Goal: Find specific fact: Find contact information

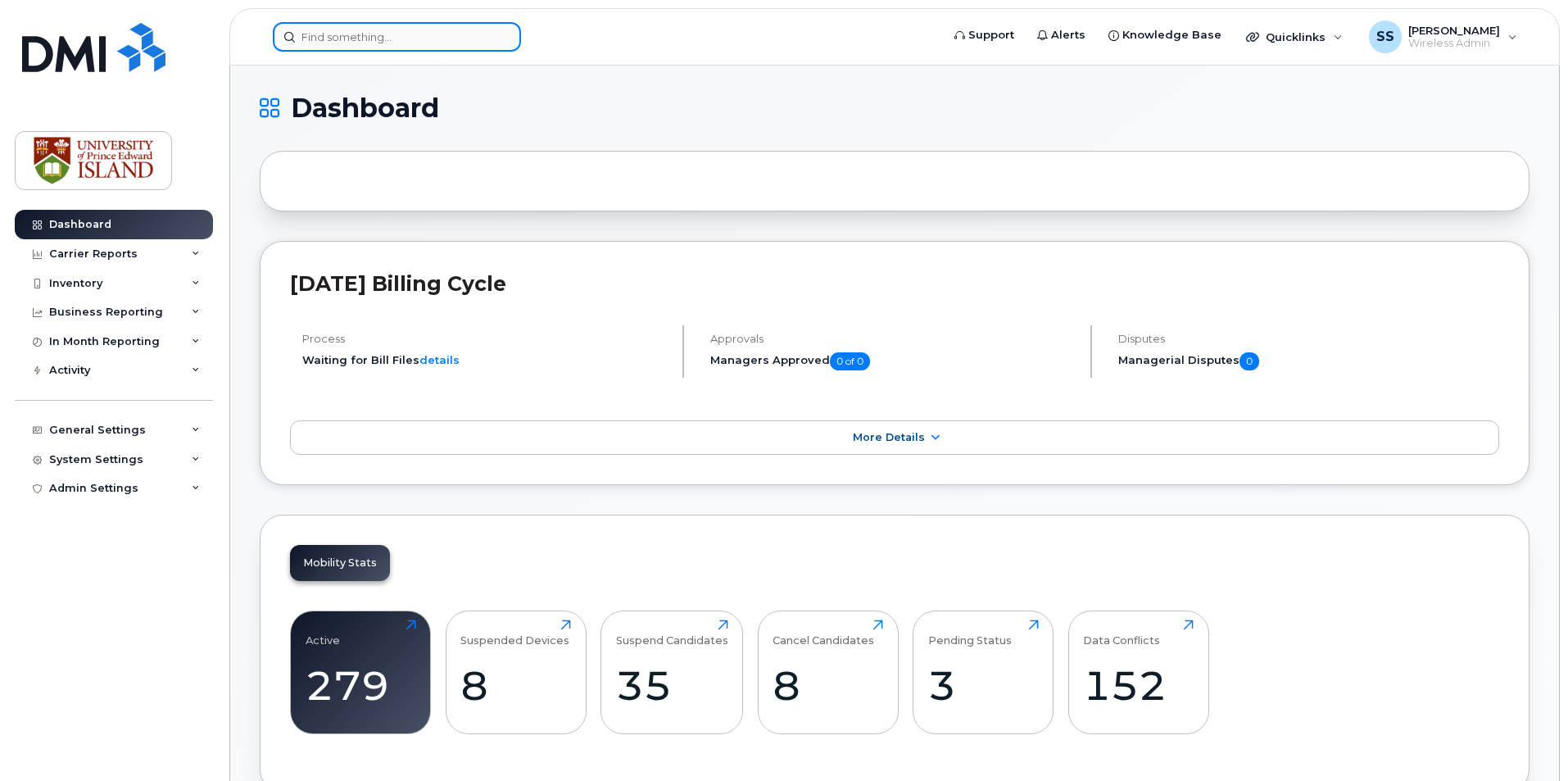
click at [340, 28] on input at bounding box center [397, 36] width 248 height 29
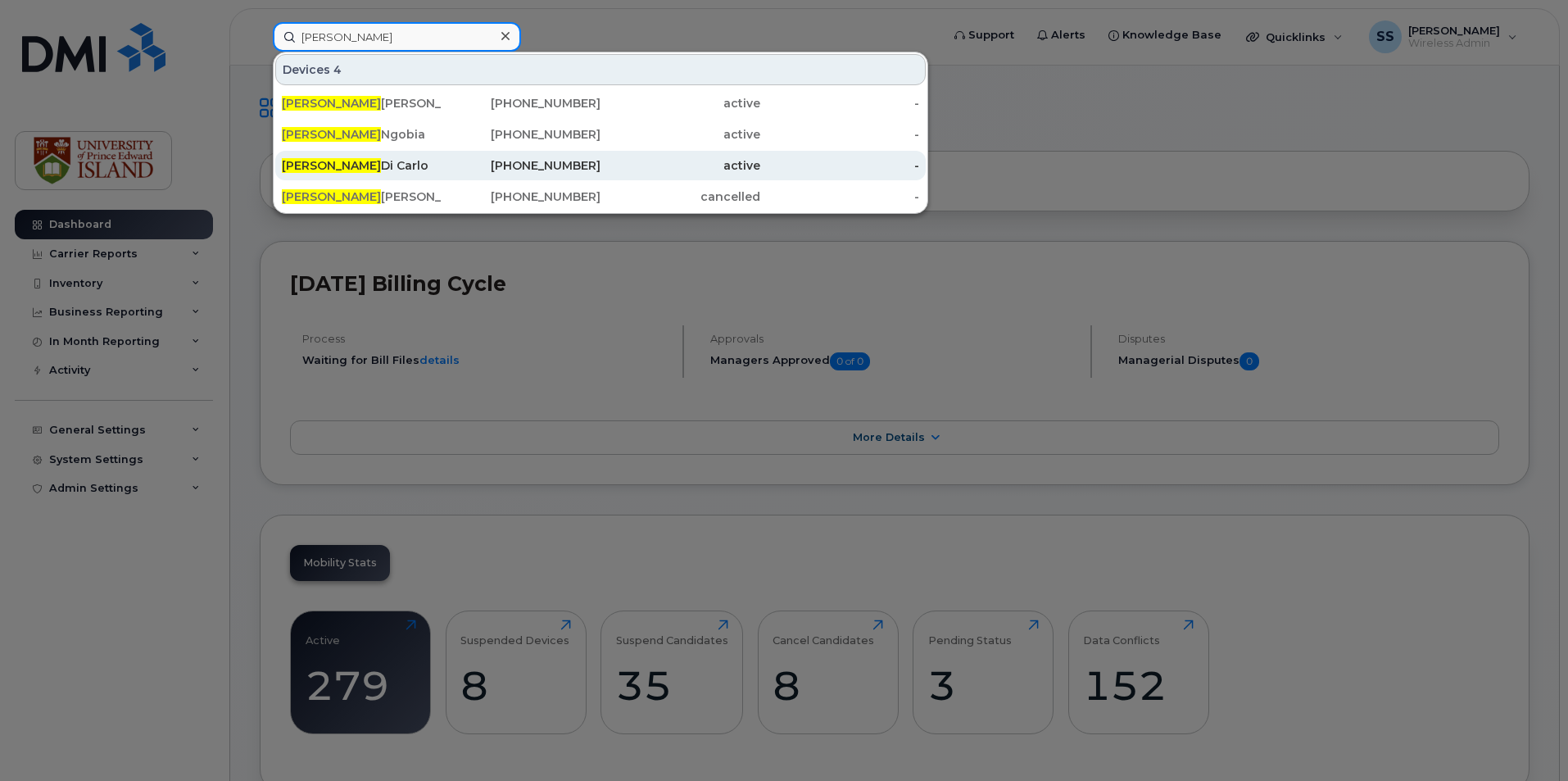
type input "[PERSON_NAME]"
click at [406, 155] on div "Jane Di Carlo" at bounding box center [361, 165] width 160 height 29
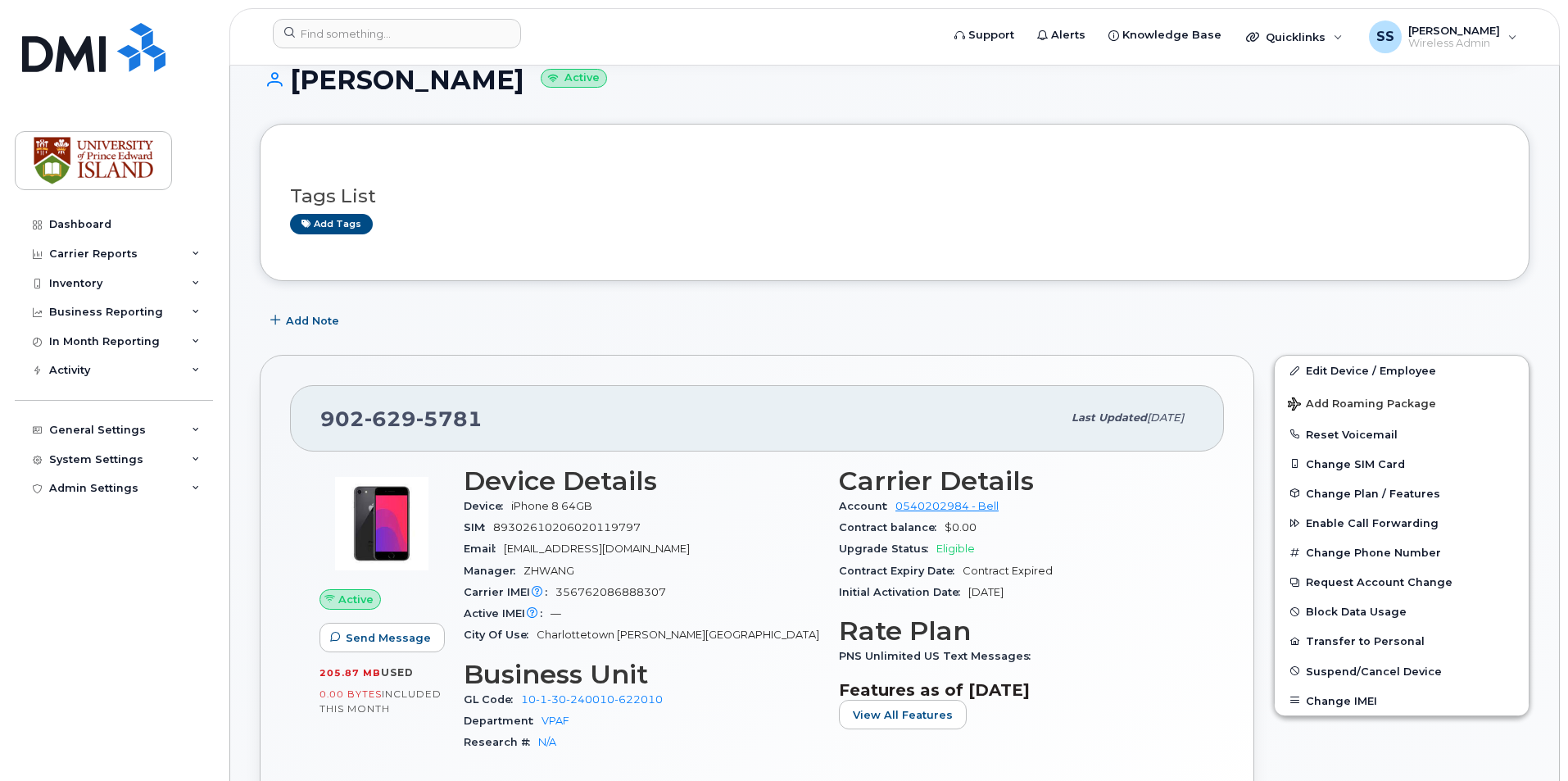
scroll to position [246, 0]
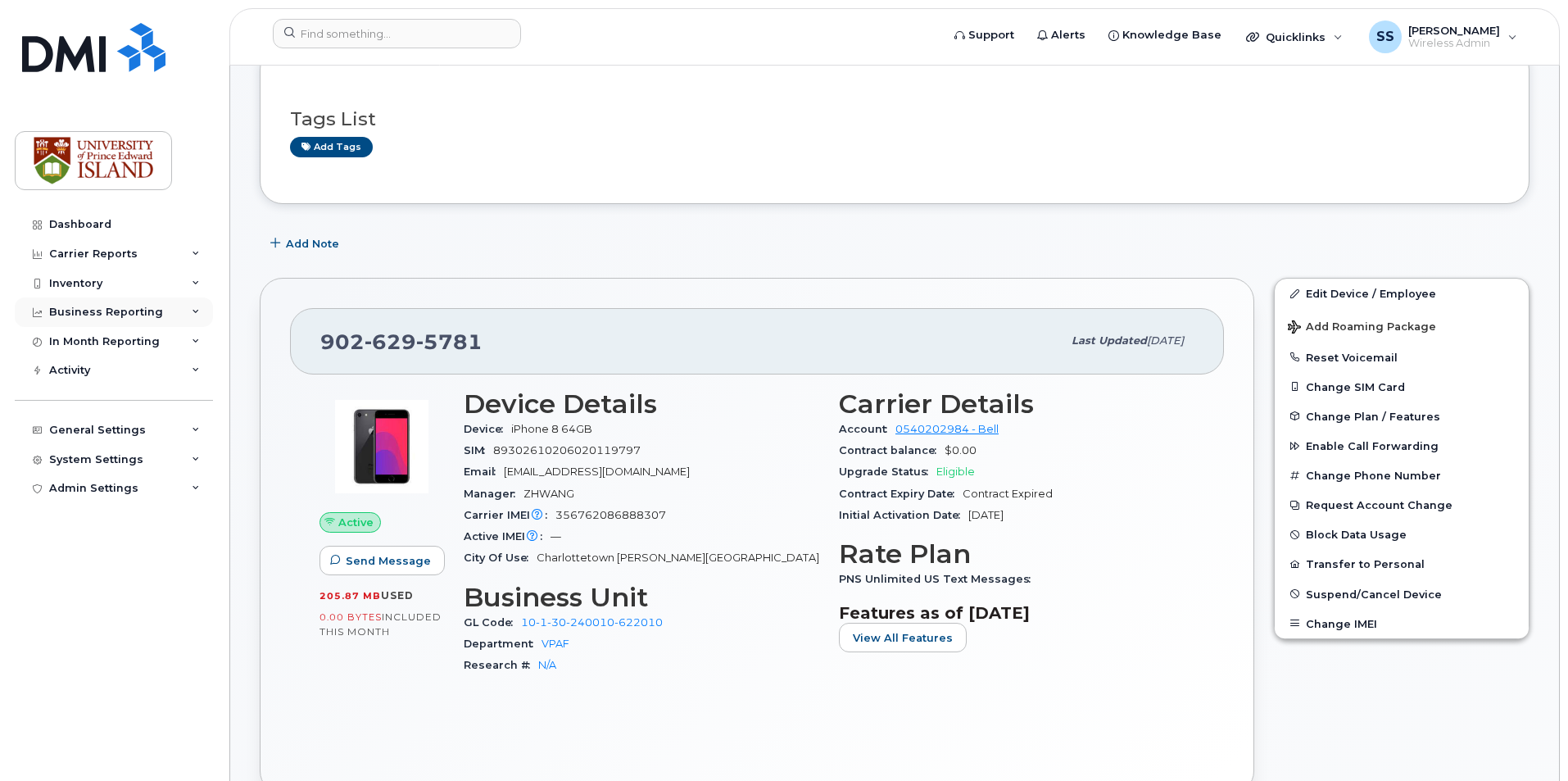
click at [201, 310] on div "Business Reporting" at bounding box center [114, 312] width 198 height 29
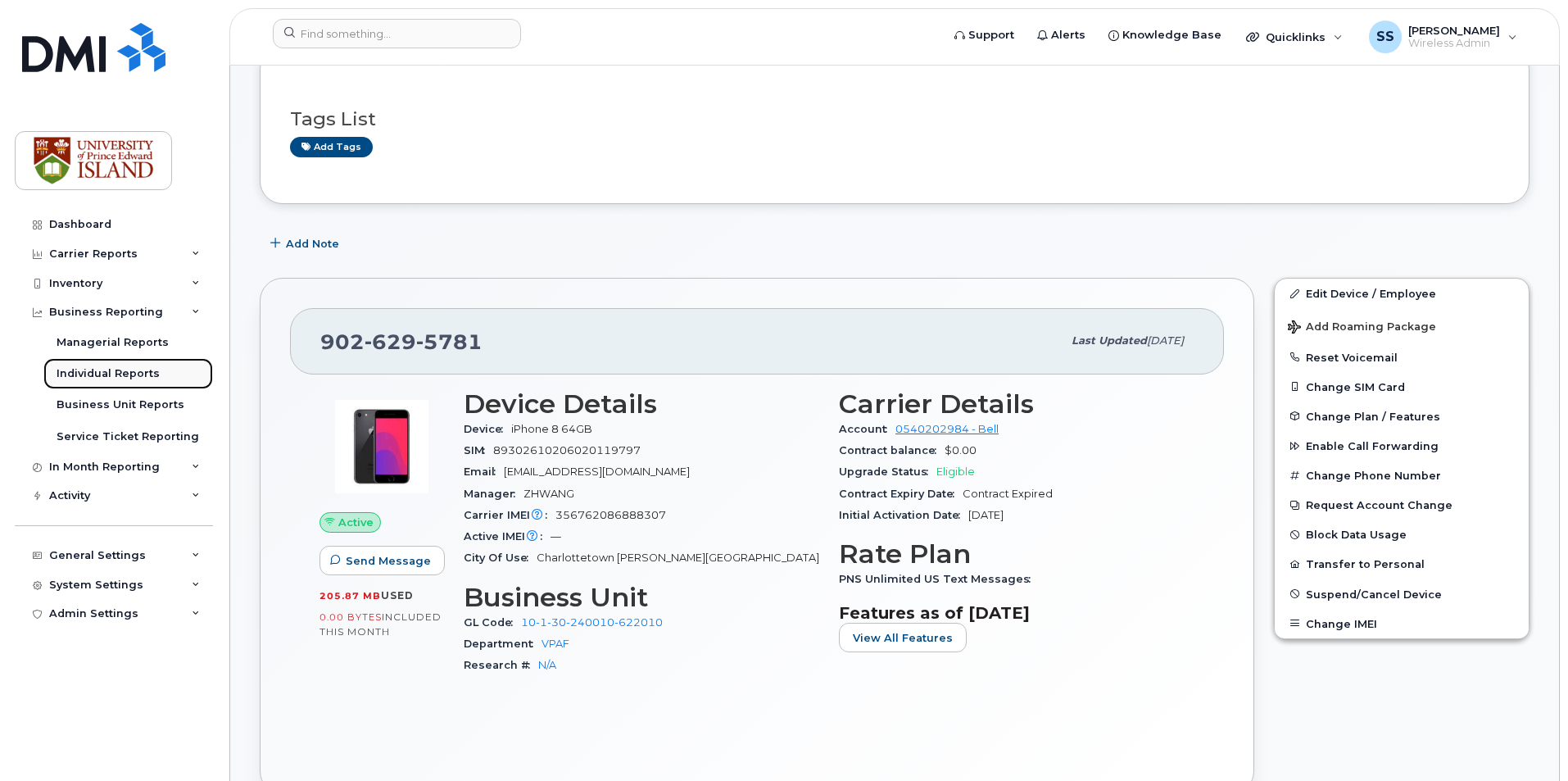
click at [143, 368] on div "Individual Reports" at bounding box center [108, 374] width 103 height 15
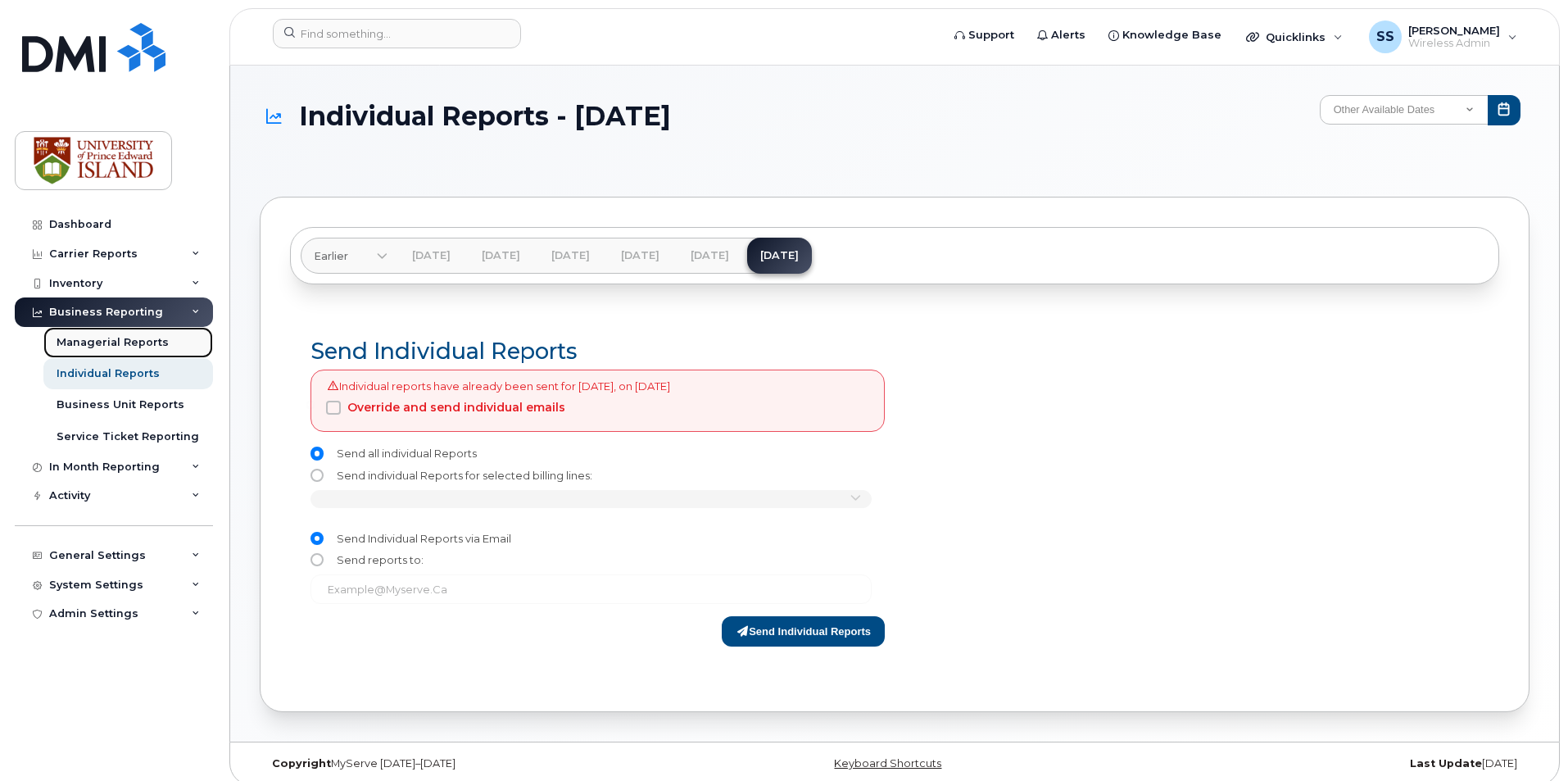
click at [121, 337] on div "Managerial Reports" at bounding box center [112, 343] width 112 height 15
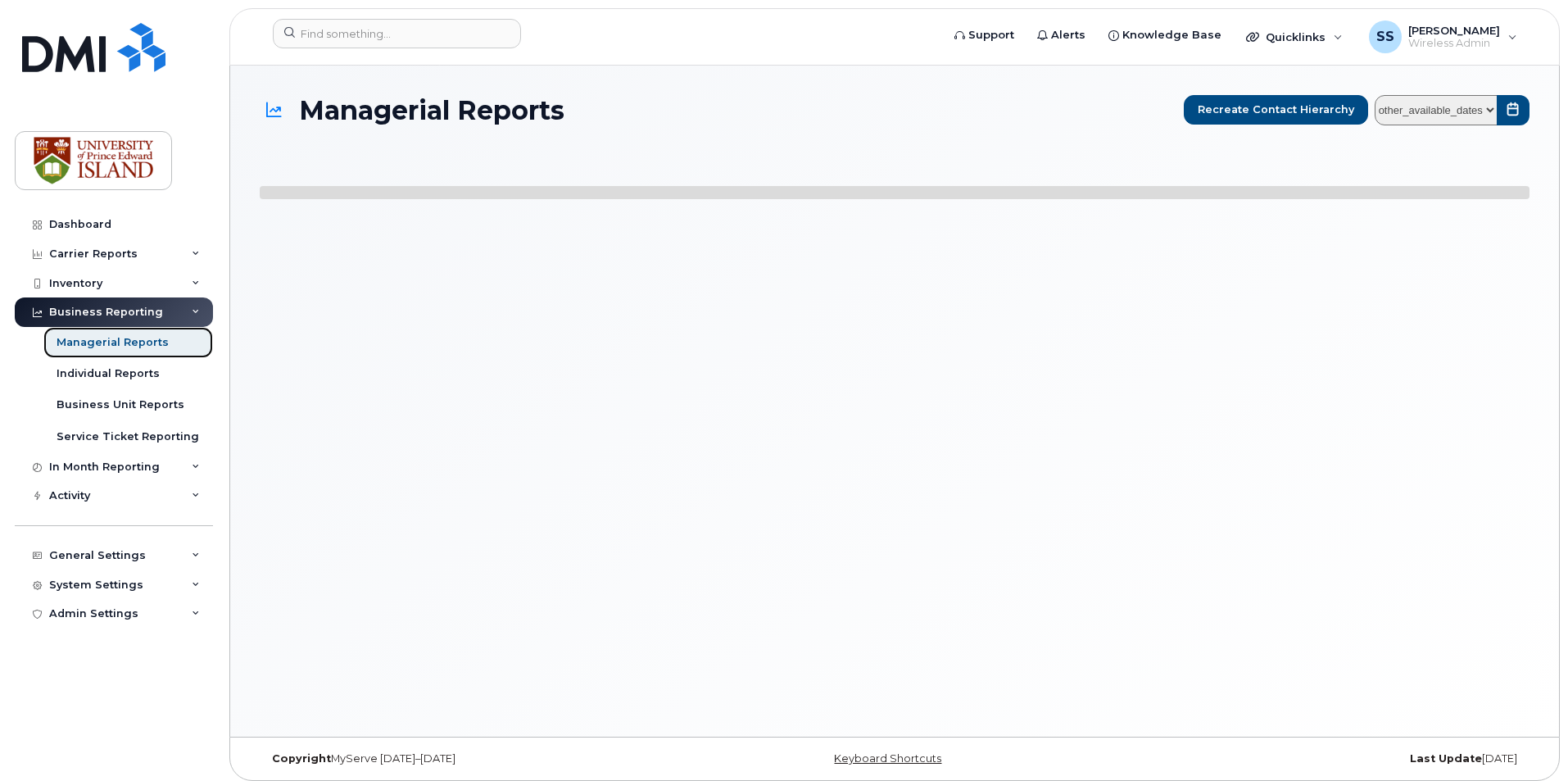
select select
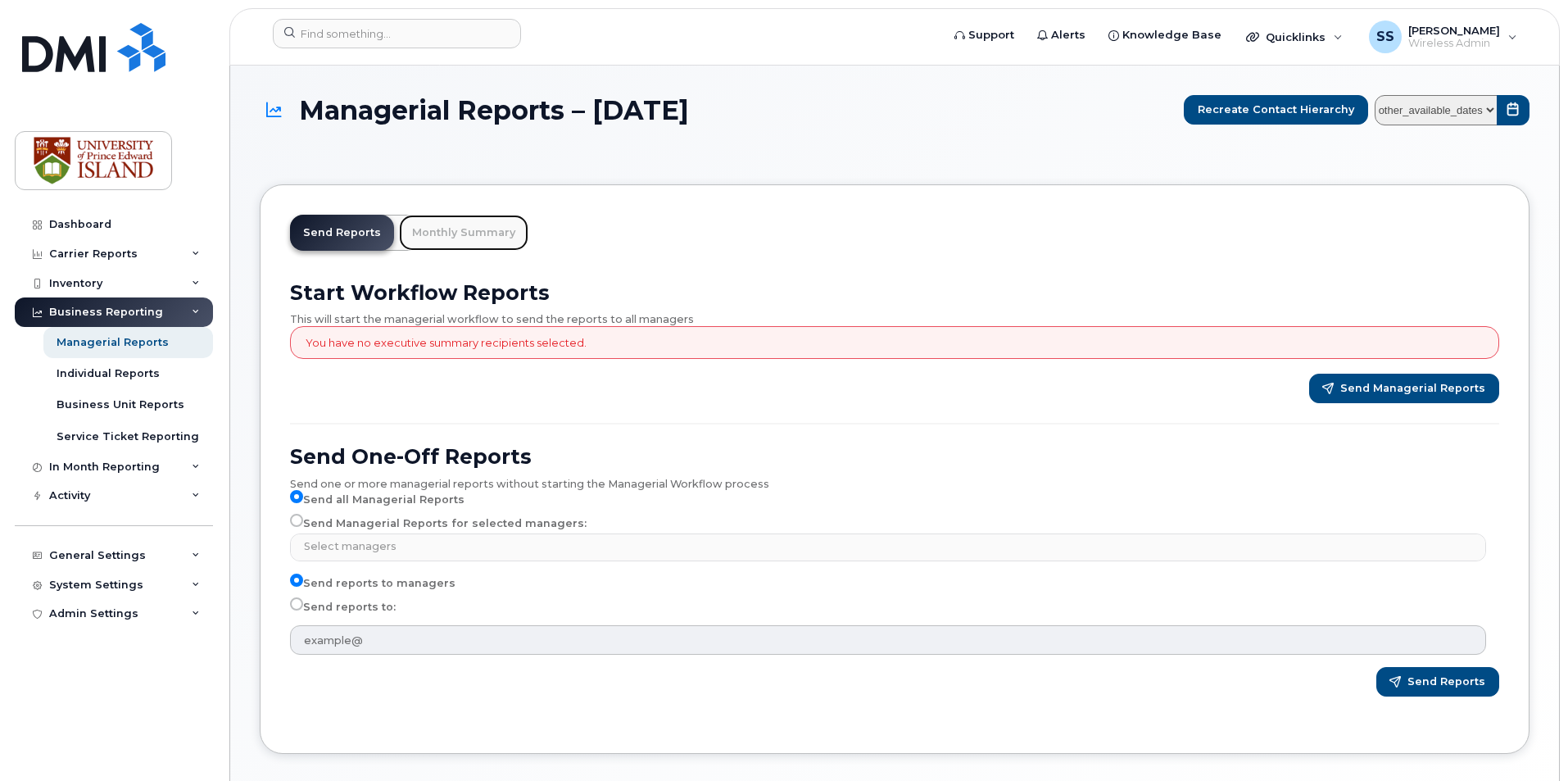
click at [480, 231] on link "Monthly Summary" at bounding box center [463, 232] width 129 height 36
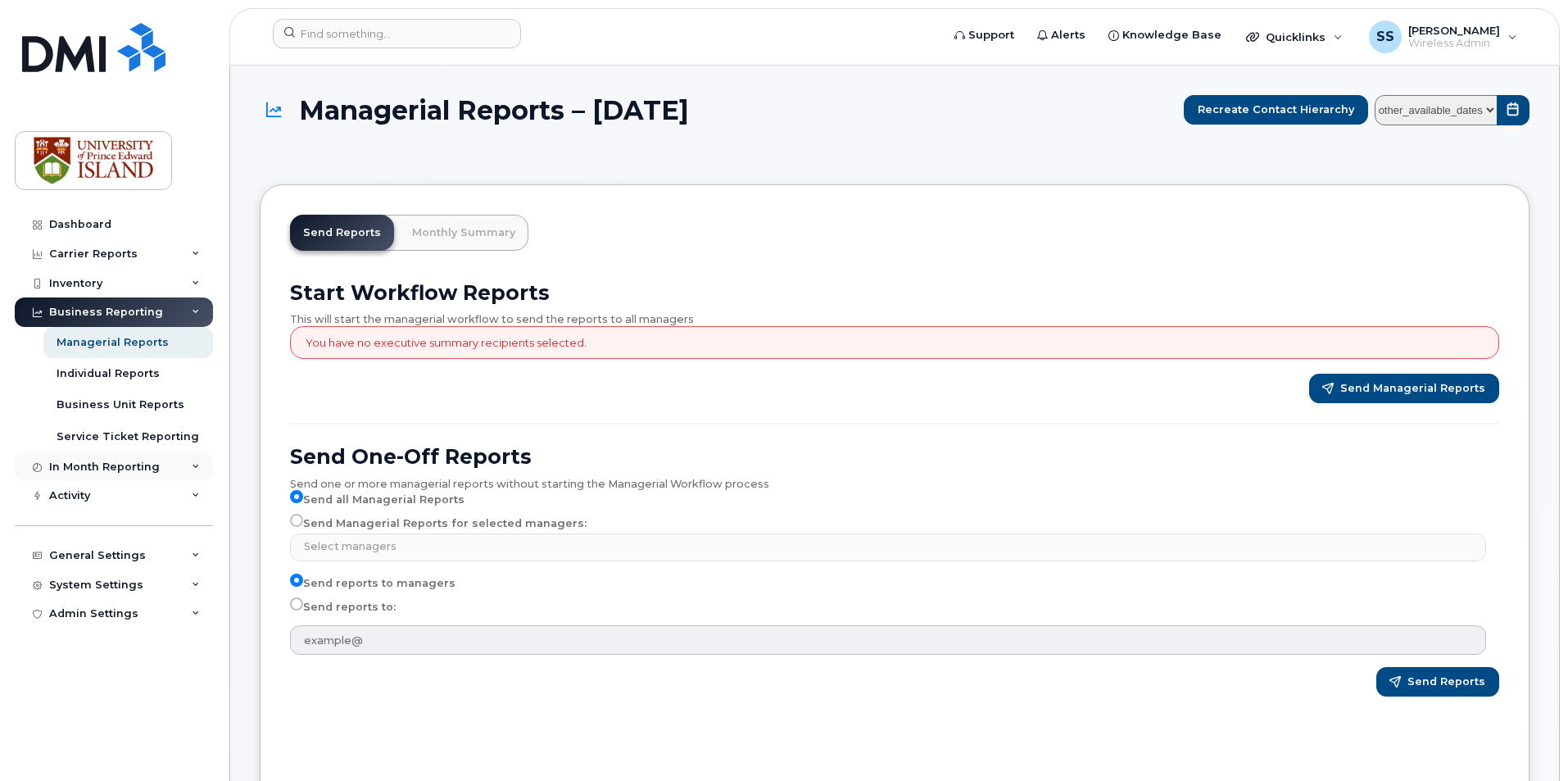
click at [200, 467] on div "In Month Reporting" at bounding box center [114, 467] width 198 height 29
click at [201, 496] on div "Activity" at bounding box center [114, 495] width 198 height 29
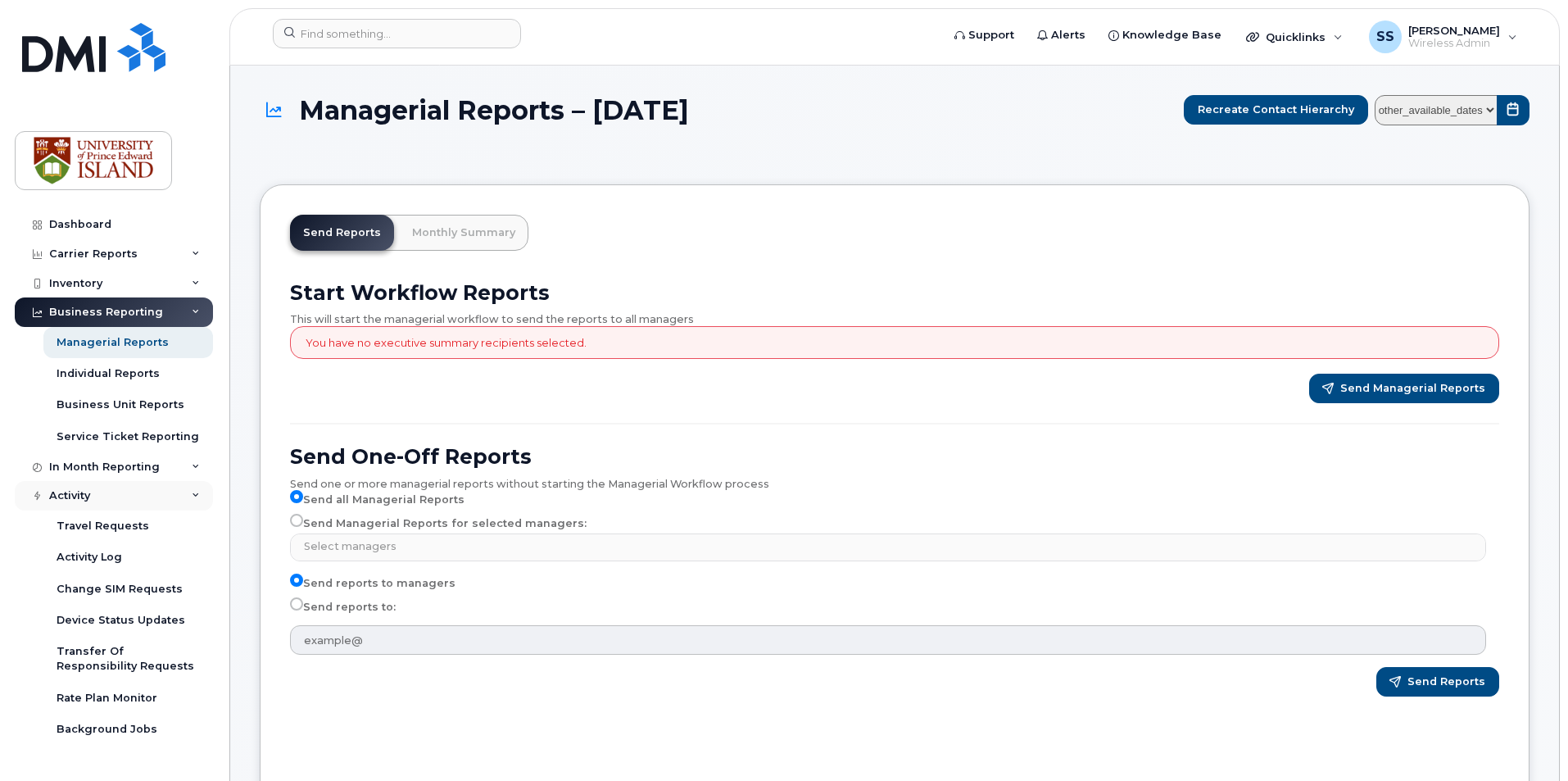
click at [201, 496] on div "Activity" at bounding box center [114, 495] width 198 height 29
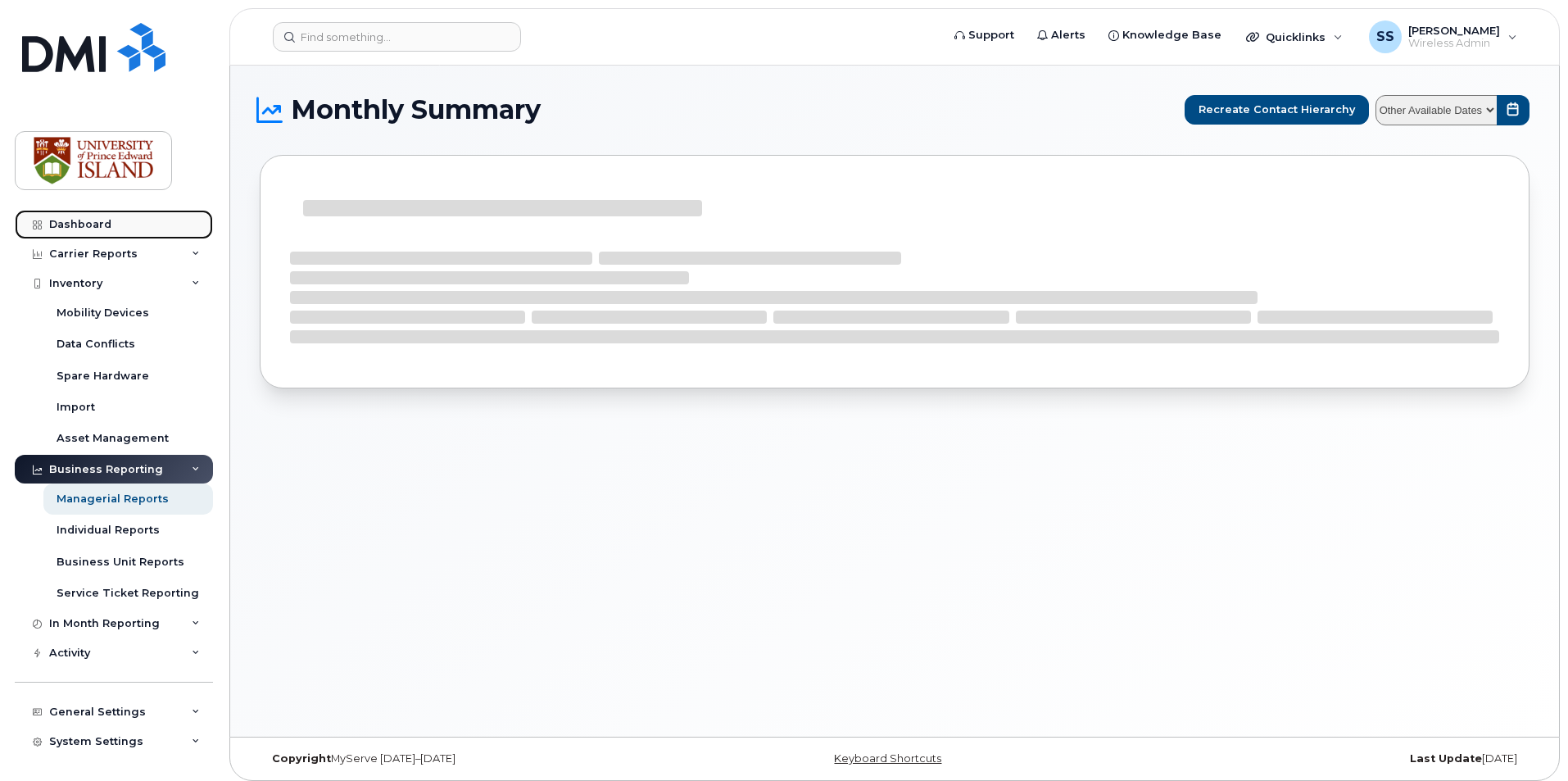
click at [165, 214] on link "Dashboard" at bounding box center [114, 224] width 198 height 29
click at [179, 247] on div "Carrier Reports" at bounding box center [114, 253] width 198 height 29
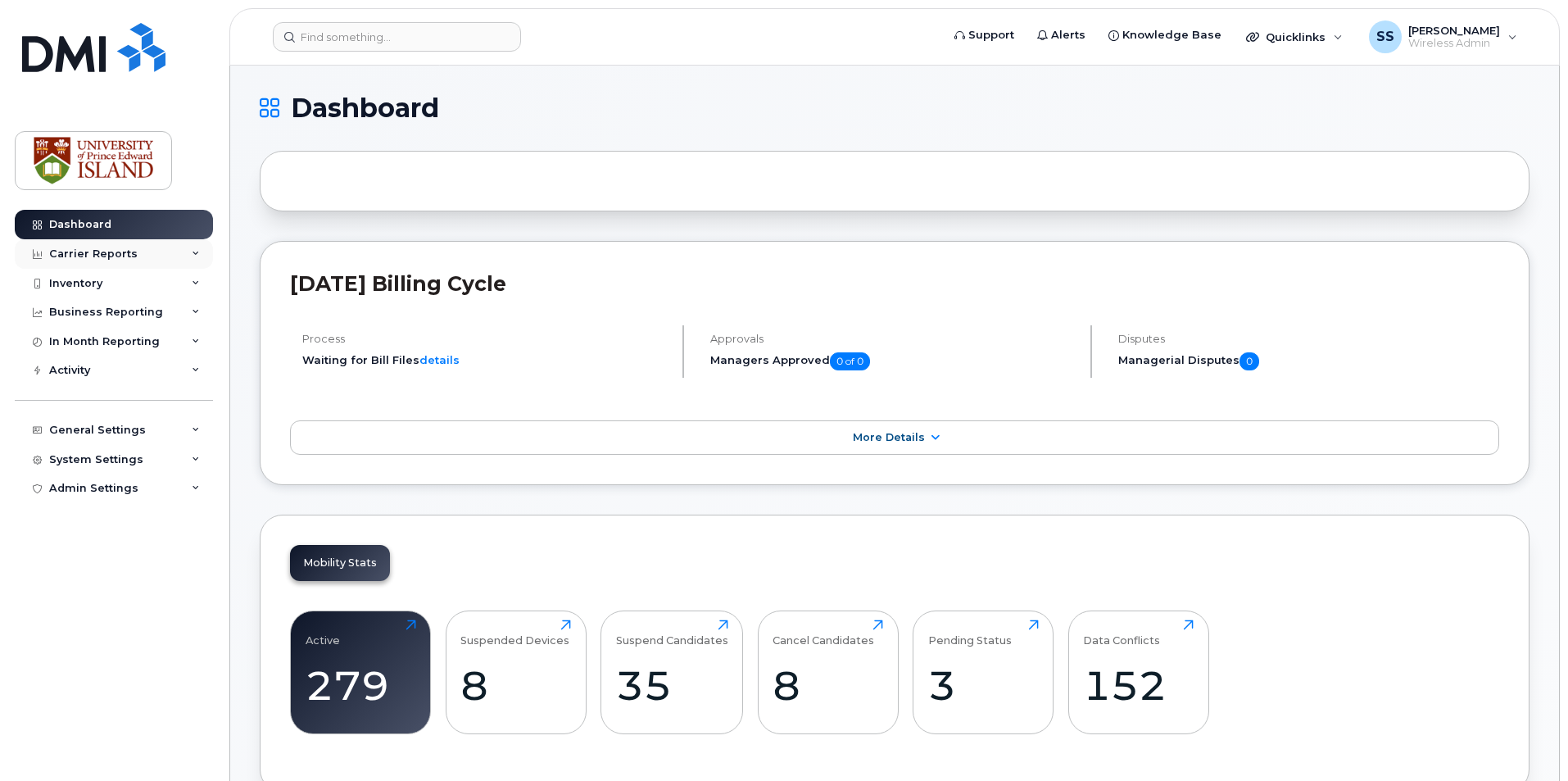
click at [196, 244] on div "Carrier Reports" at bounding box center [114, 253] width 198 height 29
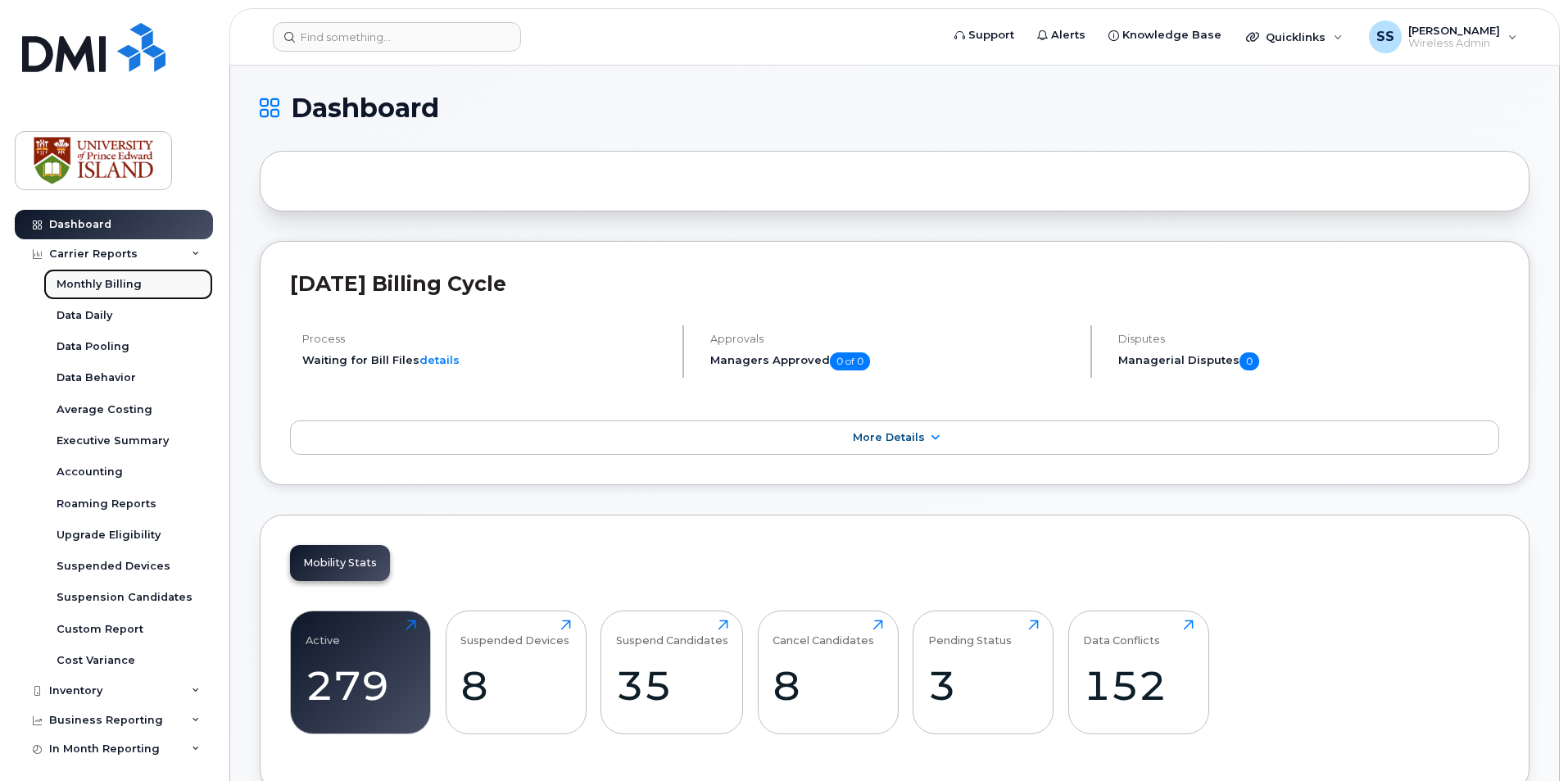
click at [145, 296] on link "Monthly Billing" at bounding box center [128, 284] width 170 height 31
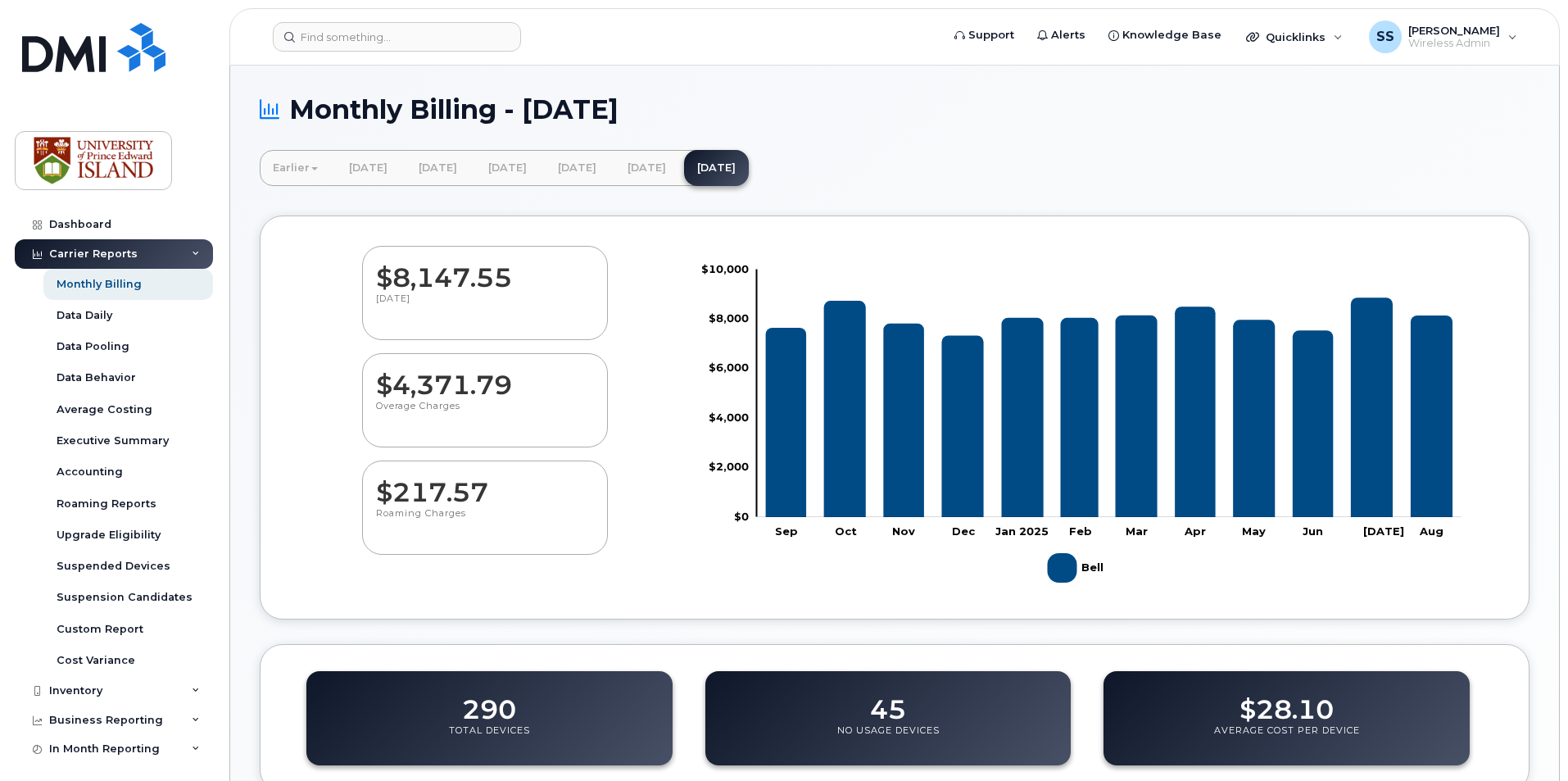
click at [285, 172] on link "Earlier" at bounding box center [295, 168] width 71 height 36
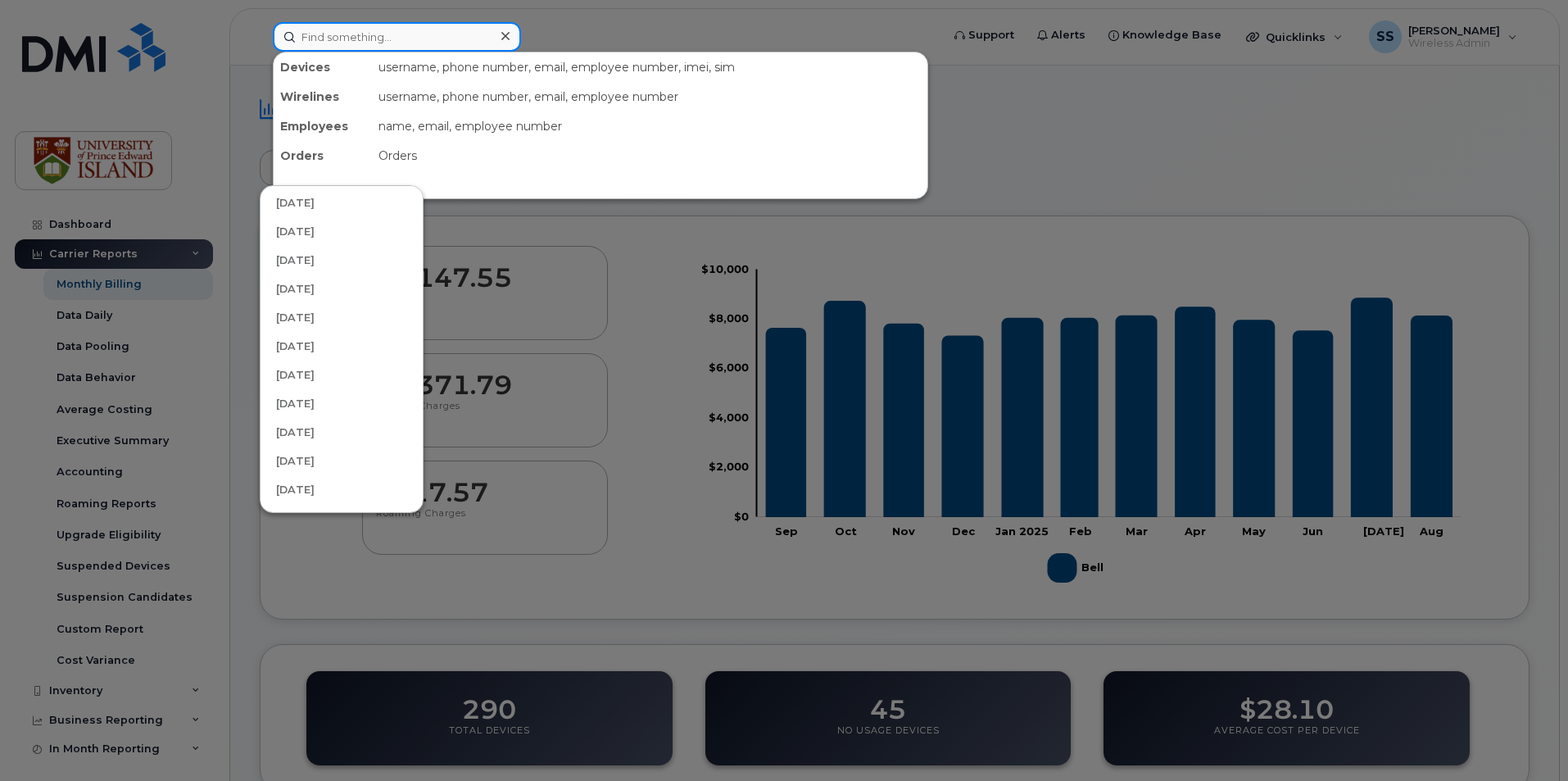
click at [416, 33] on input at bounding box center [397, 36] width 248 height 29
paste input "Renae Gamueda"
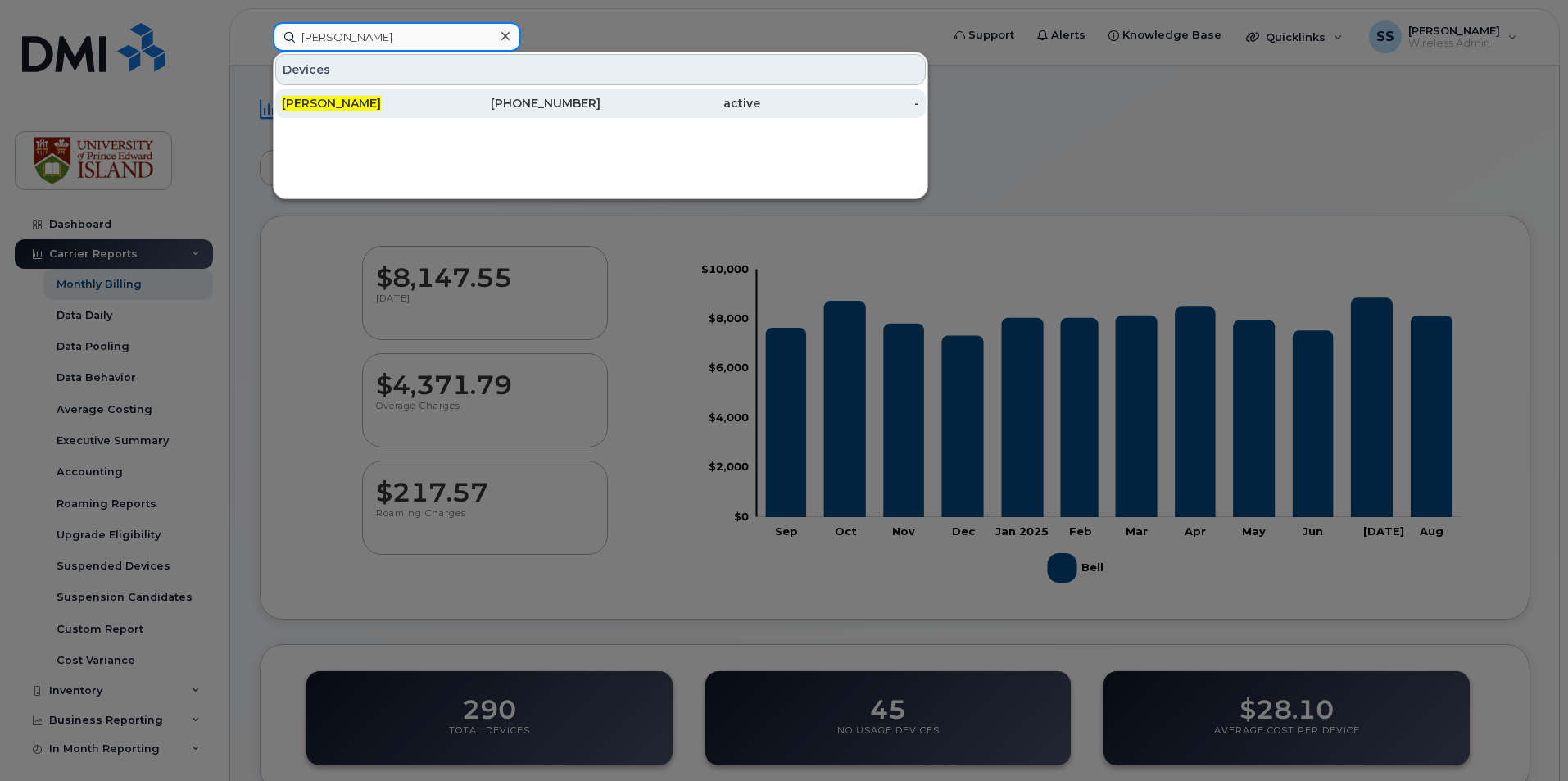
type input "Renae Gamueda"
click at [377, 103] on span "Renae Gamueda" at bounding box center [331, 103] width 99 height 15
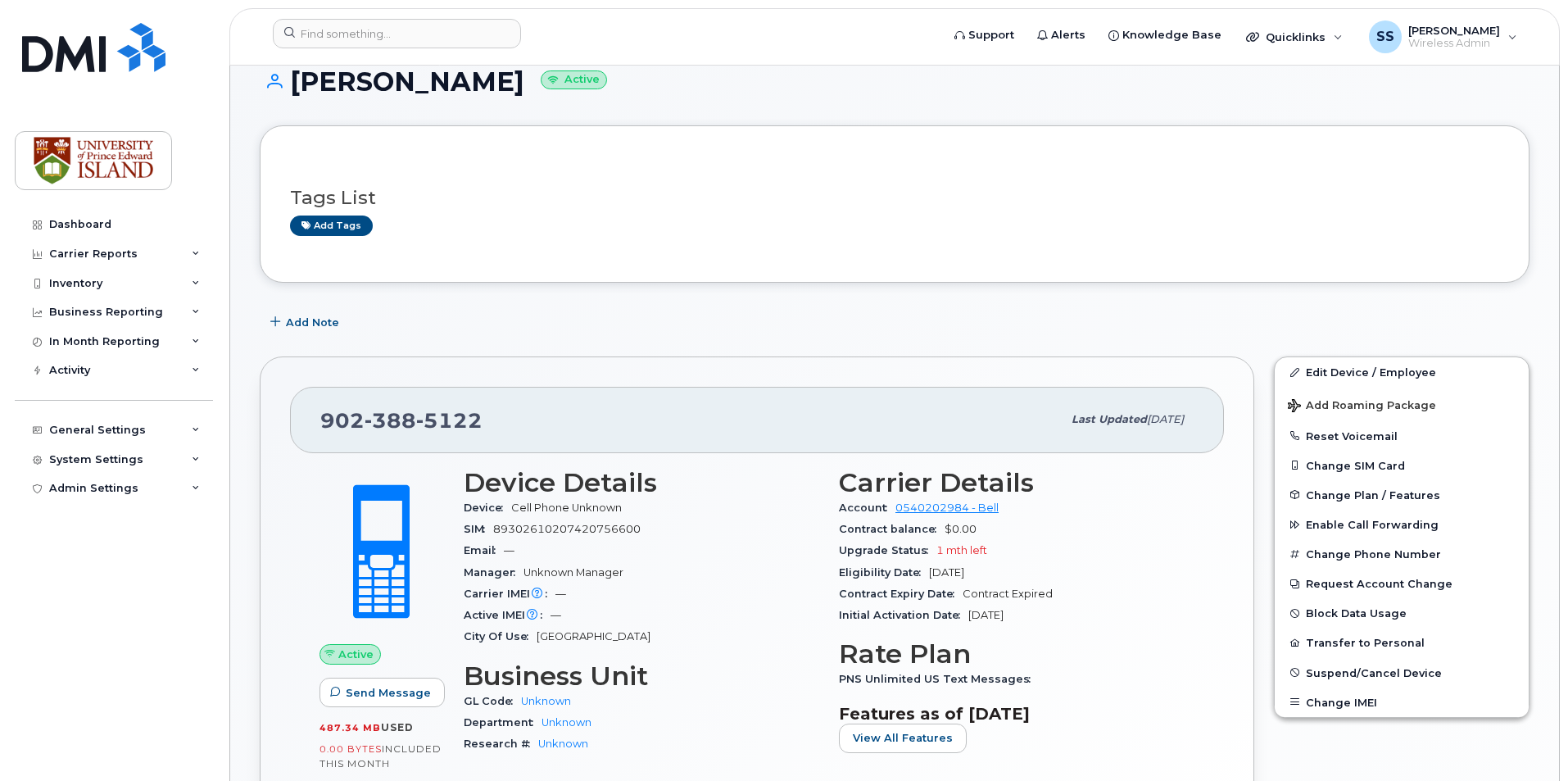
scroll to position [27, 0]
drag, startPoint x: 324, startPoint y: 416, endPoint x: 503, endPoint y: 440, distance: 180.6
click at [503, 440] on div "[PHONE_NUMBER] Last updated [DATE]" at bounding box center [757, 419] width 934 height 65
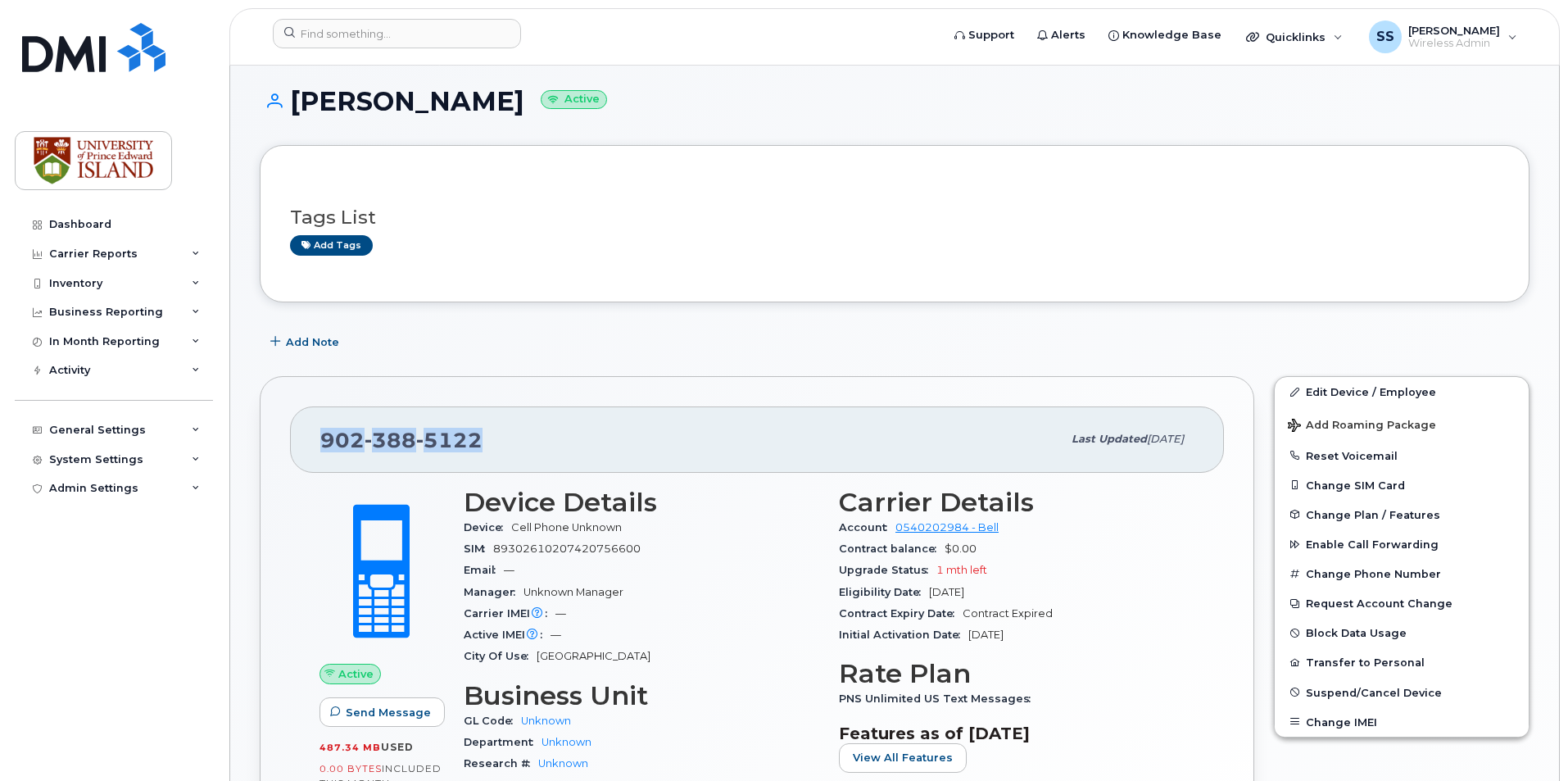
scroll to position [0, 0]
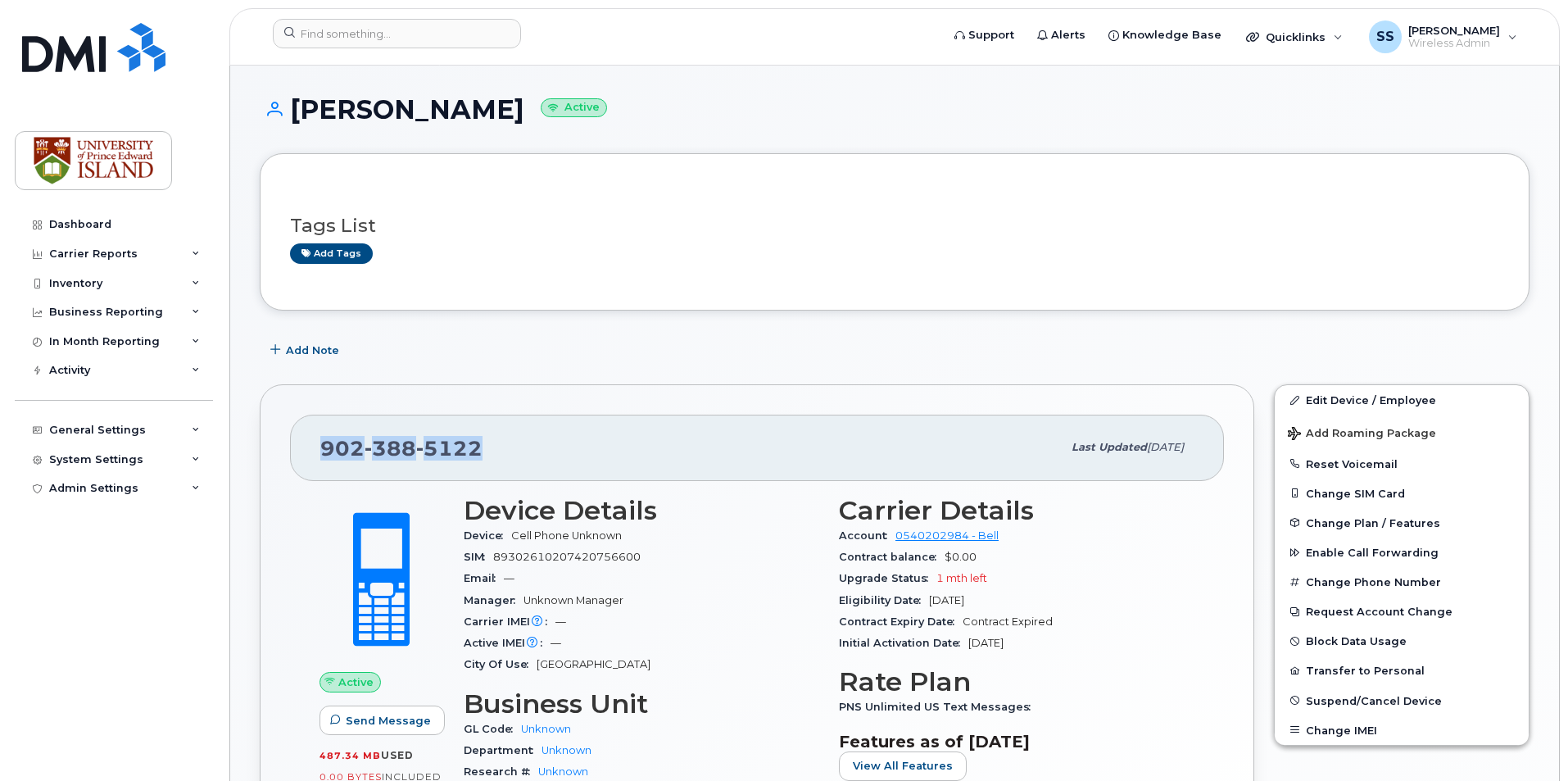
drag, startPoint x: 291, startPoint y: 97, endPoint x: 516, endPoint y: 103, distance: 225.1
click at [516, 103] on h1 "Renae Gamueda Active" at bounding box center [895, 110] width 1270 height 28
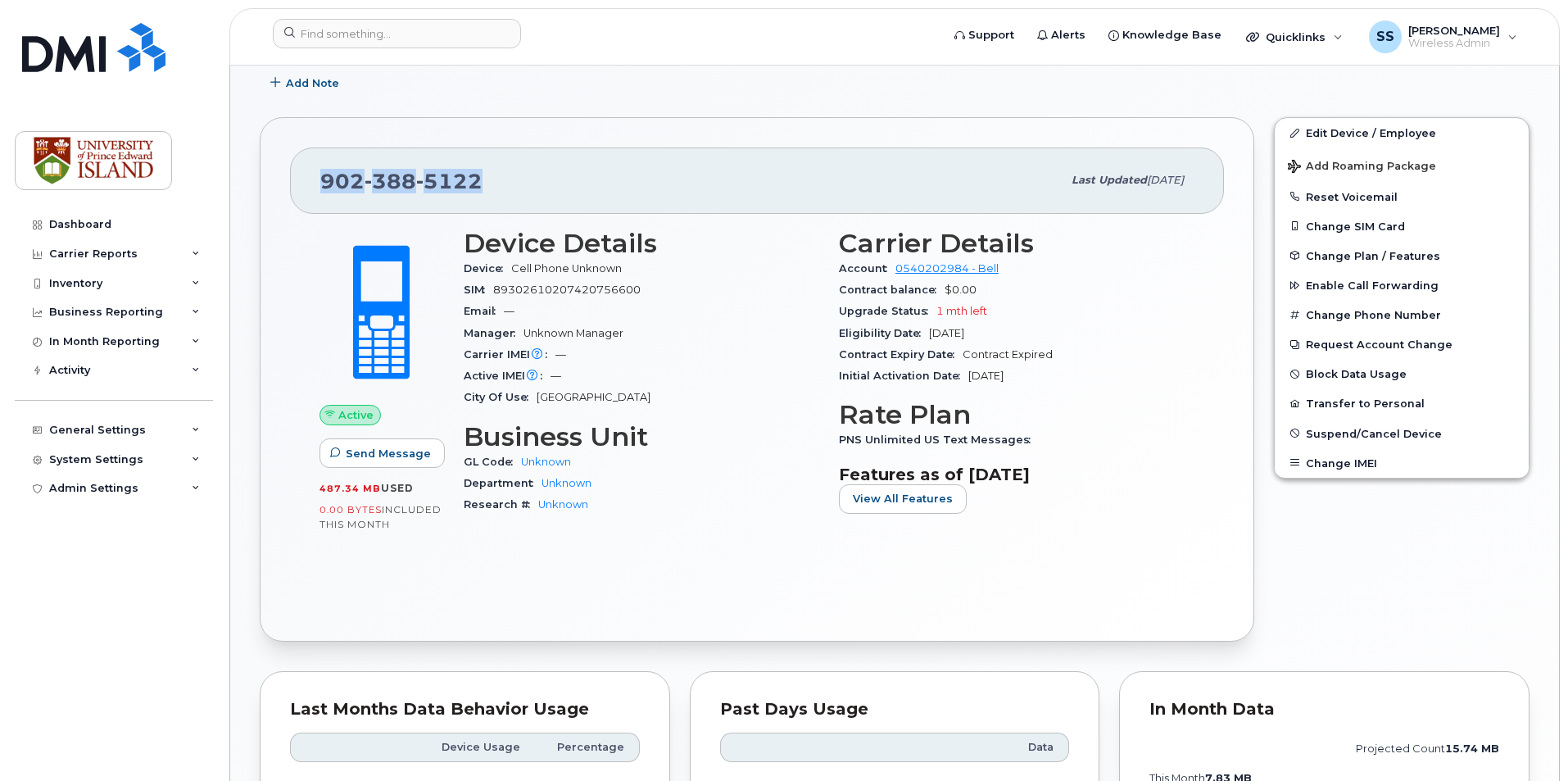
scroll to position [27, 0]
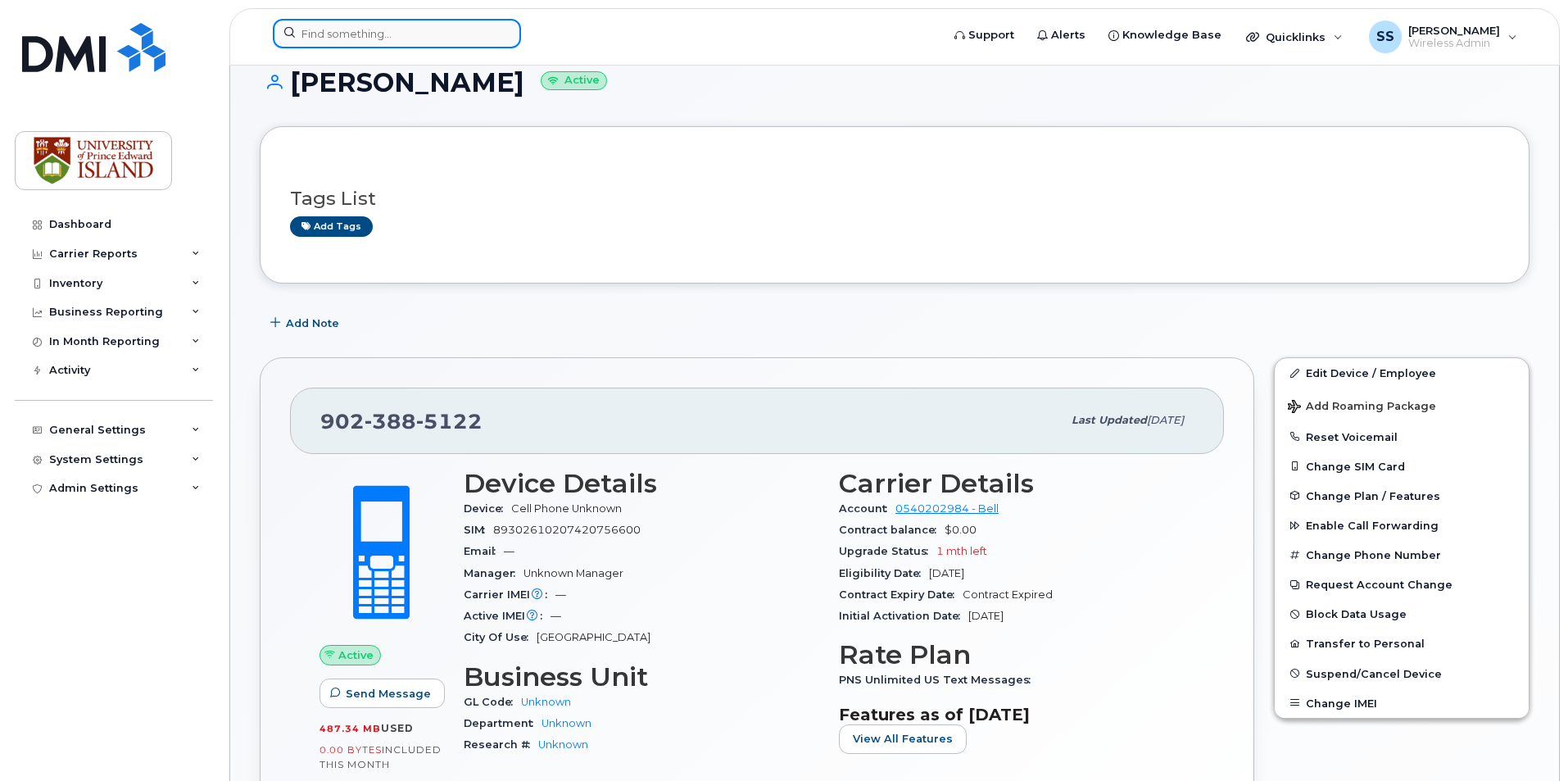
click at [444, 27] on input at bounding box center [397, 33] width 248 height 29
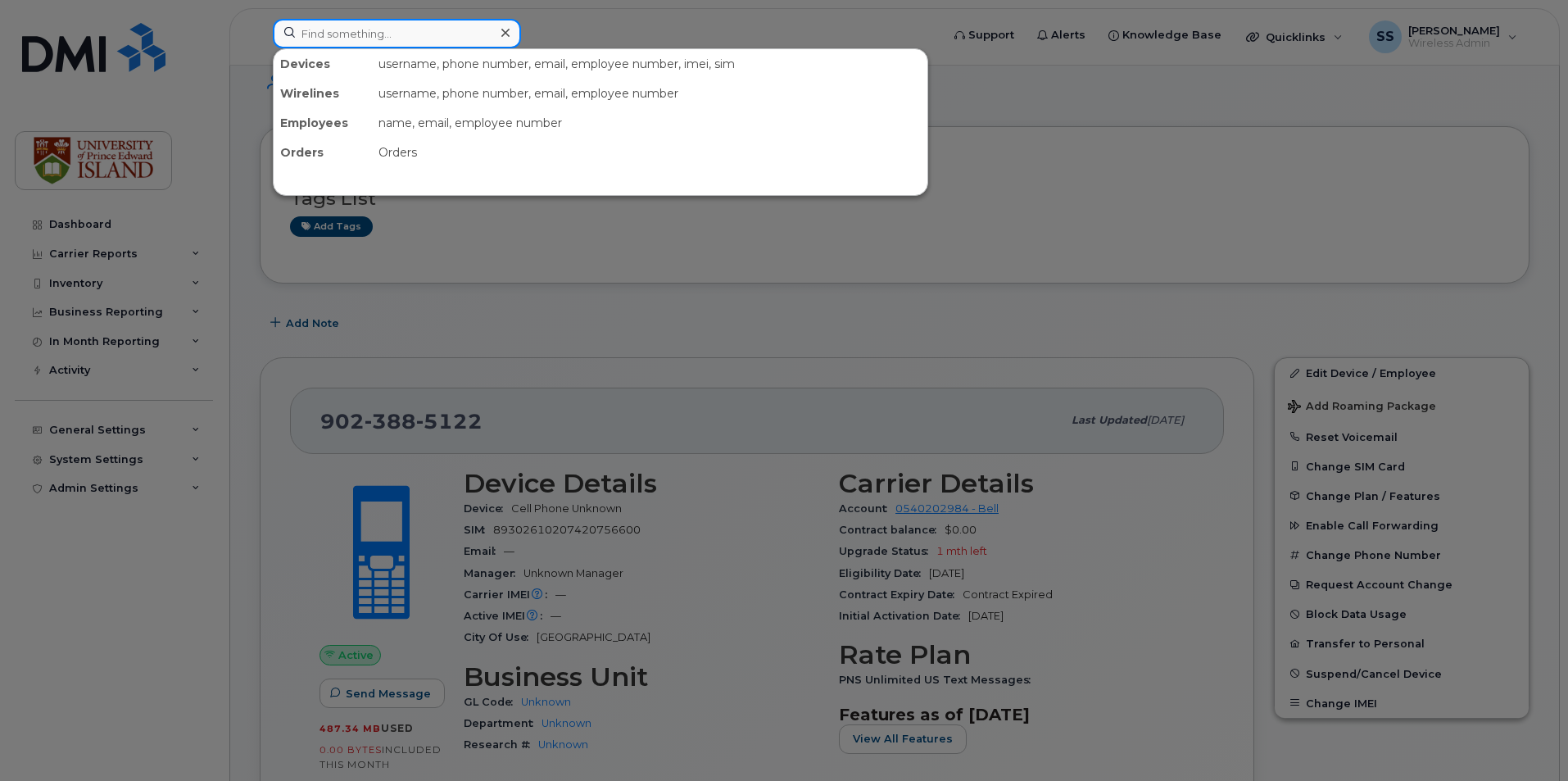
paste input "Donald Moses"
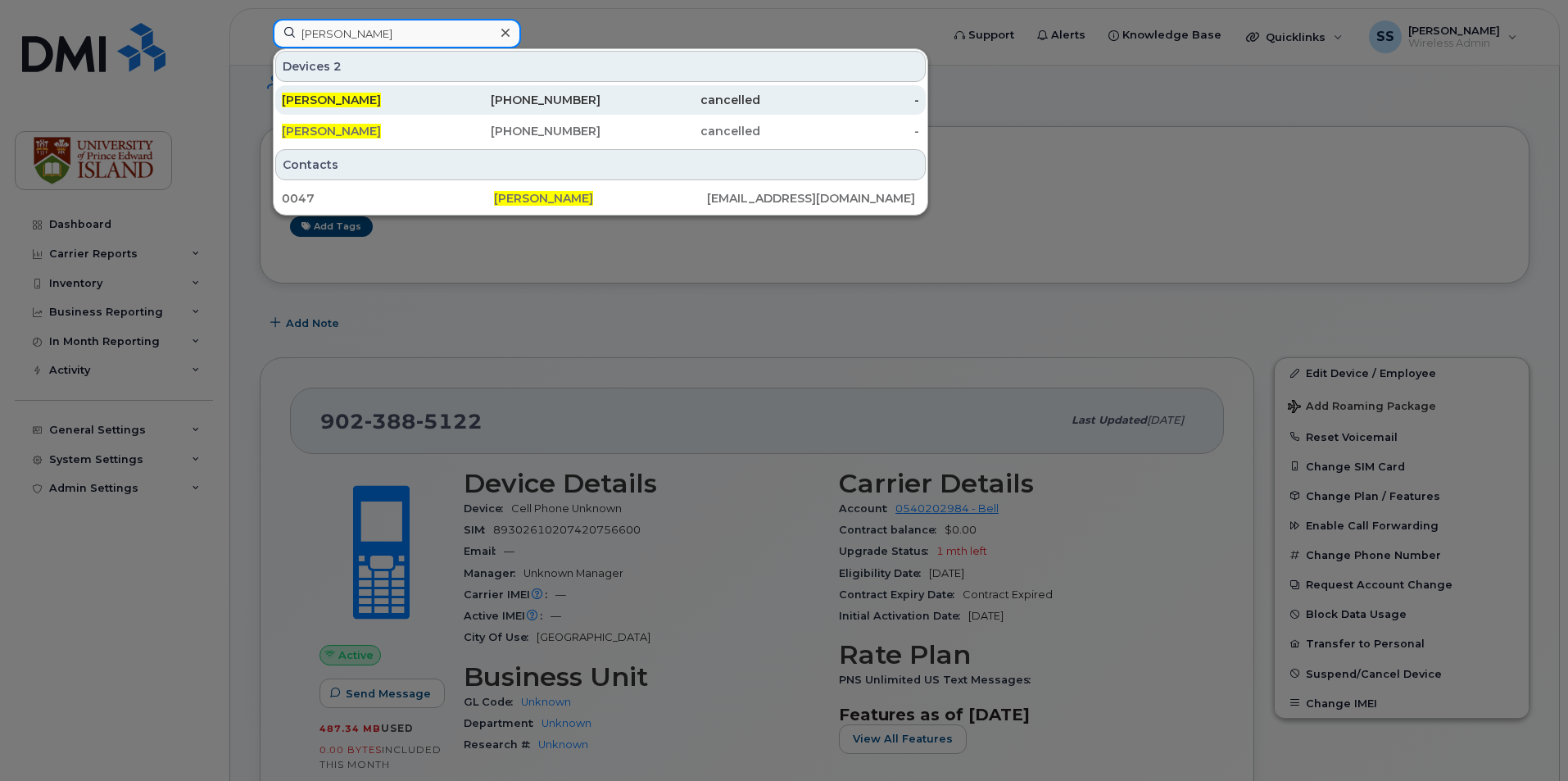
type input "Donald Moses"
click at [452, 109] on div "902-388-5353" at bounding box center [521, 99] width 160 height 29
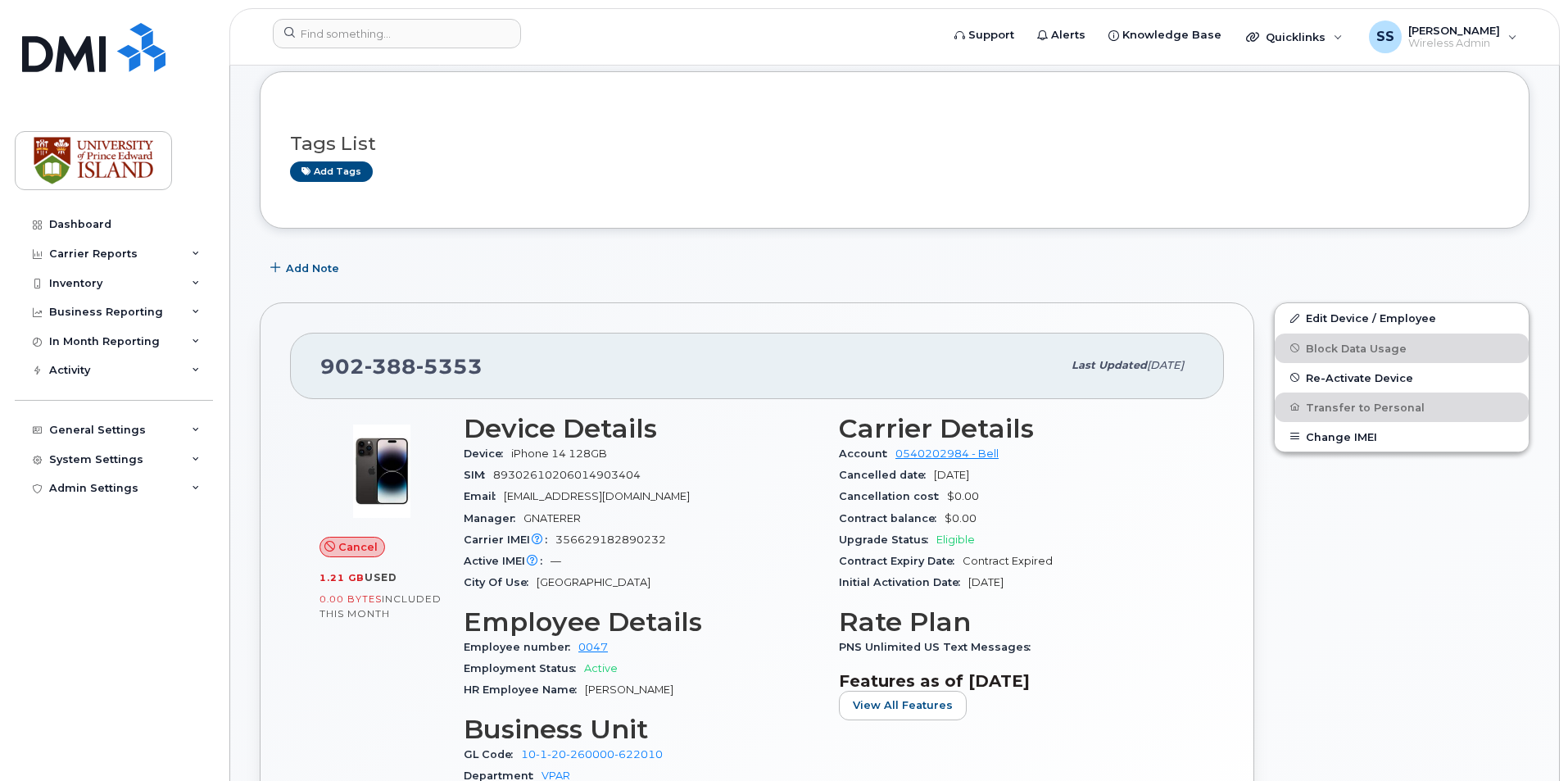
scroll to position [163, 0]
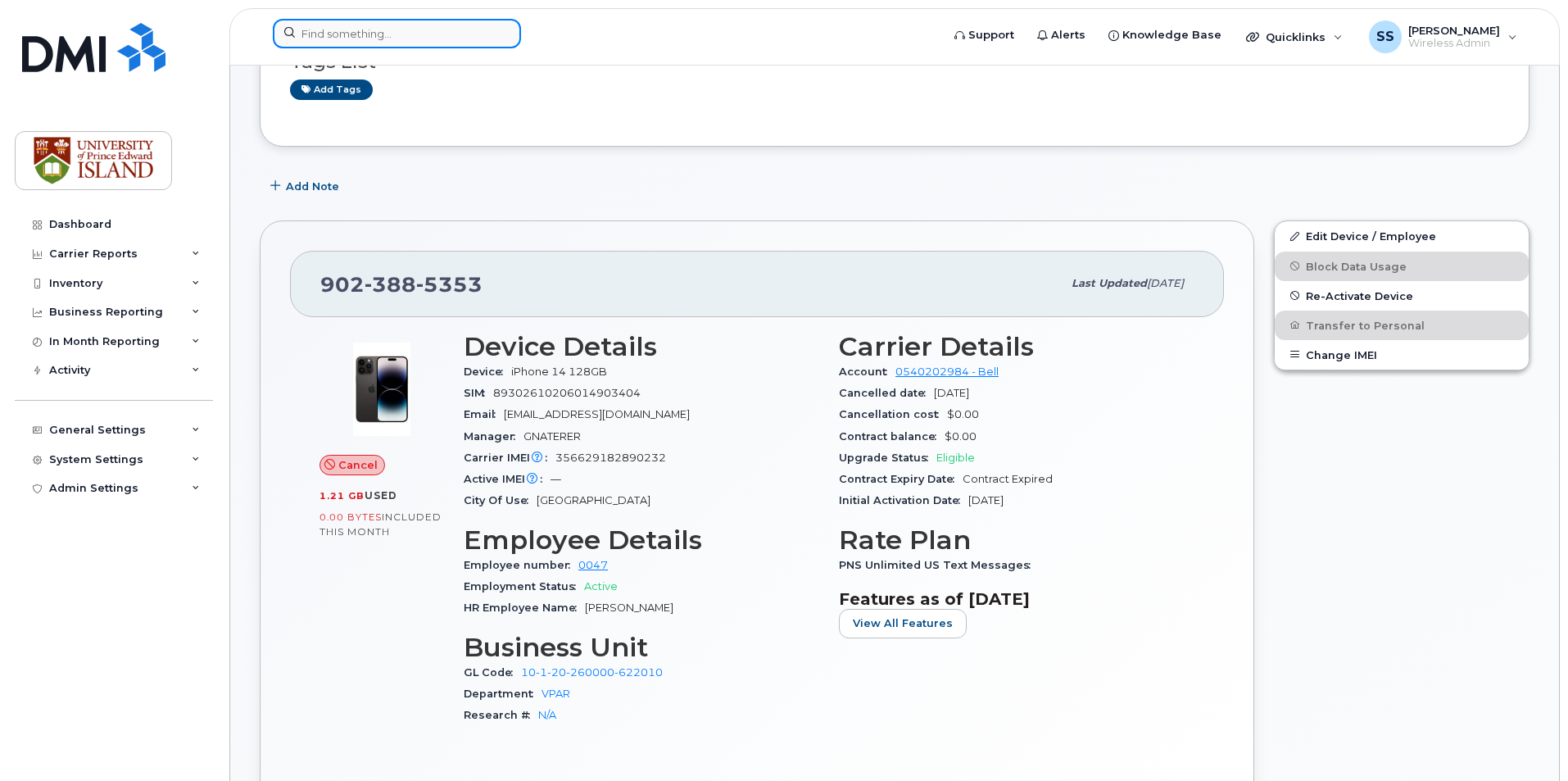
click at [346, 36] on input at bounding box center [397, 33] width 248 height 29
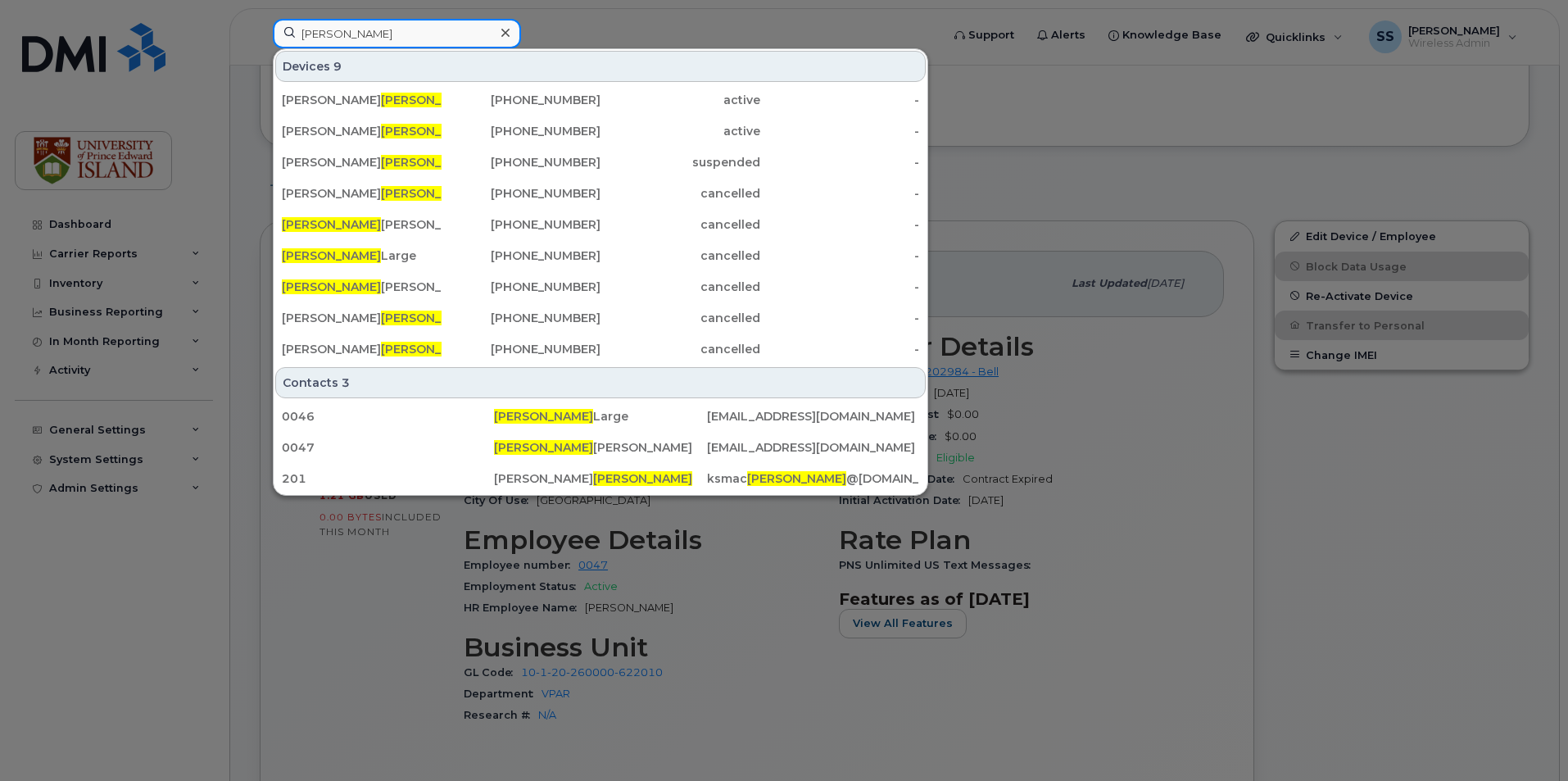
paste input "9026484069"
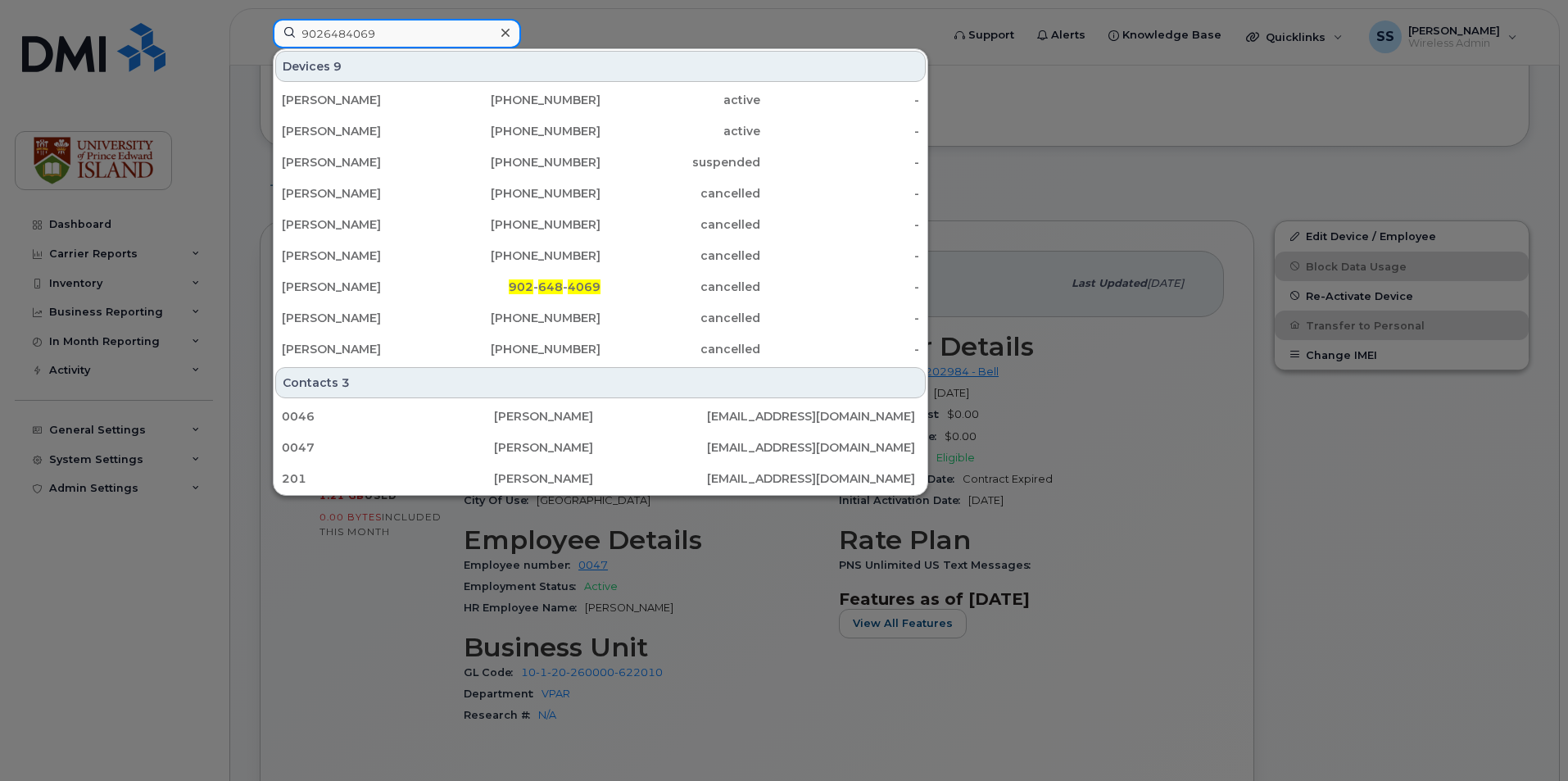
drag, startPoint x: 436, startPoint y: 28, endPoint x: 282, endPoint y: 31, distance: 154.0
click at [282, 31] on input "9026484069" at bounding box center [397, 33] width 248 height 29
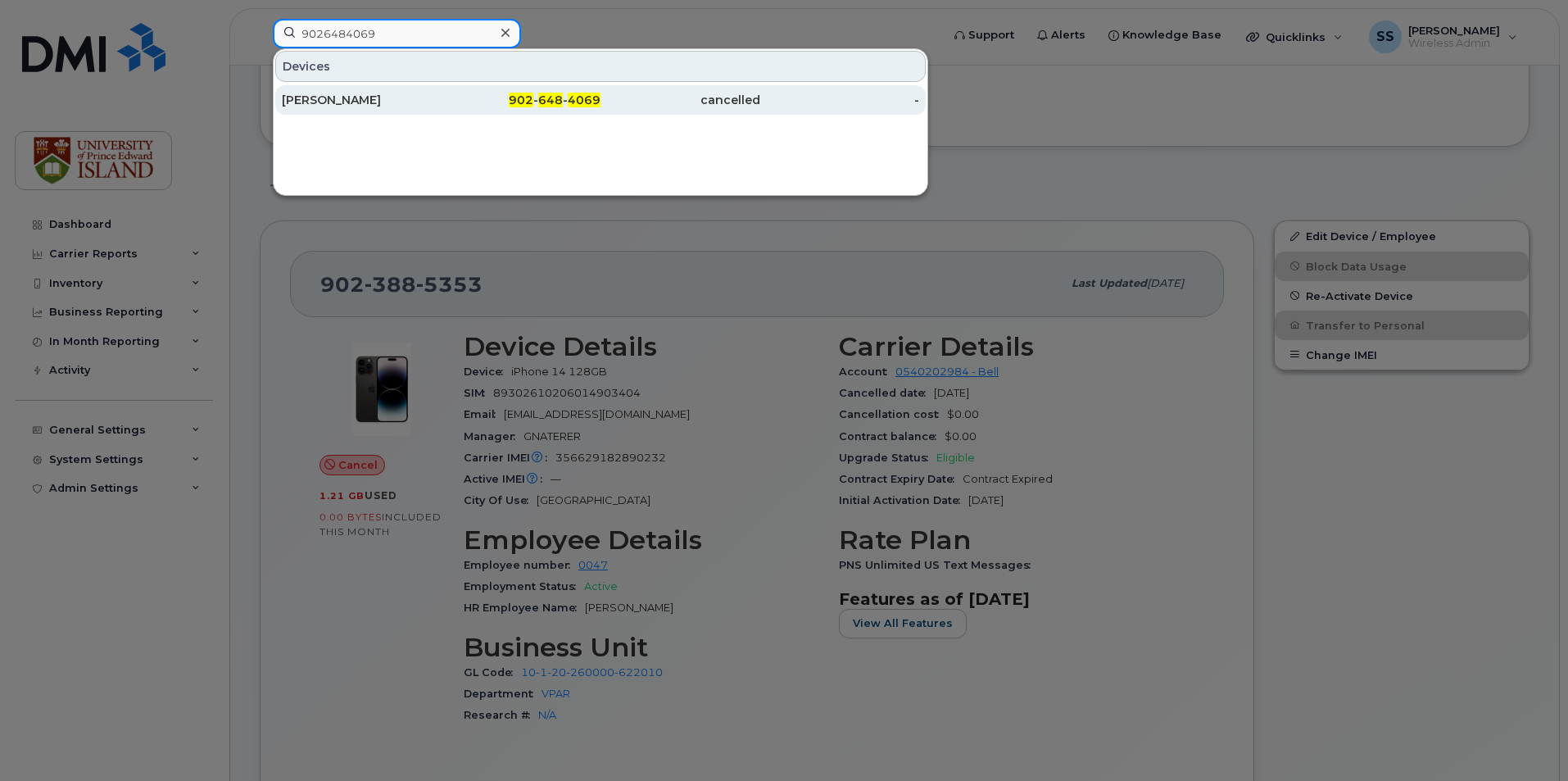
type input "9026484069"
click at [435, 95] on div "[PERSON_NAME]" at bounding box center [361, 99] width 160 height 16
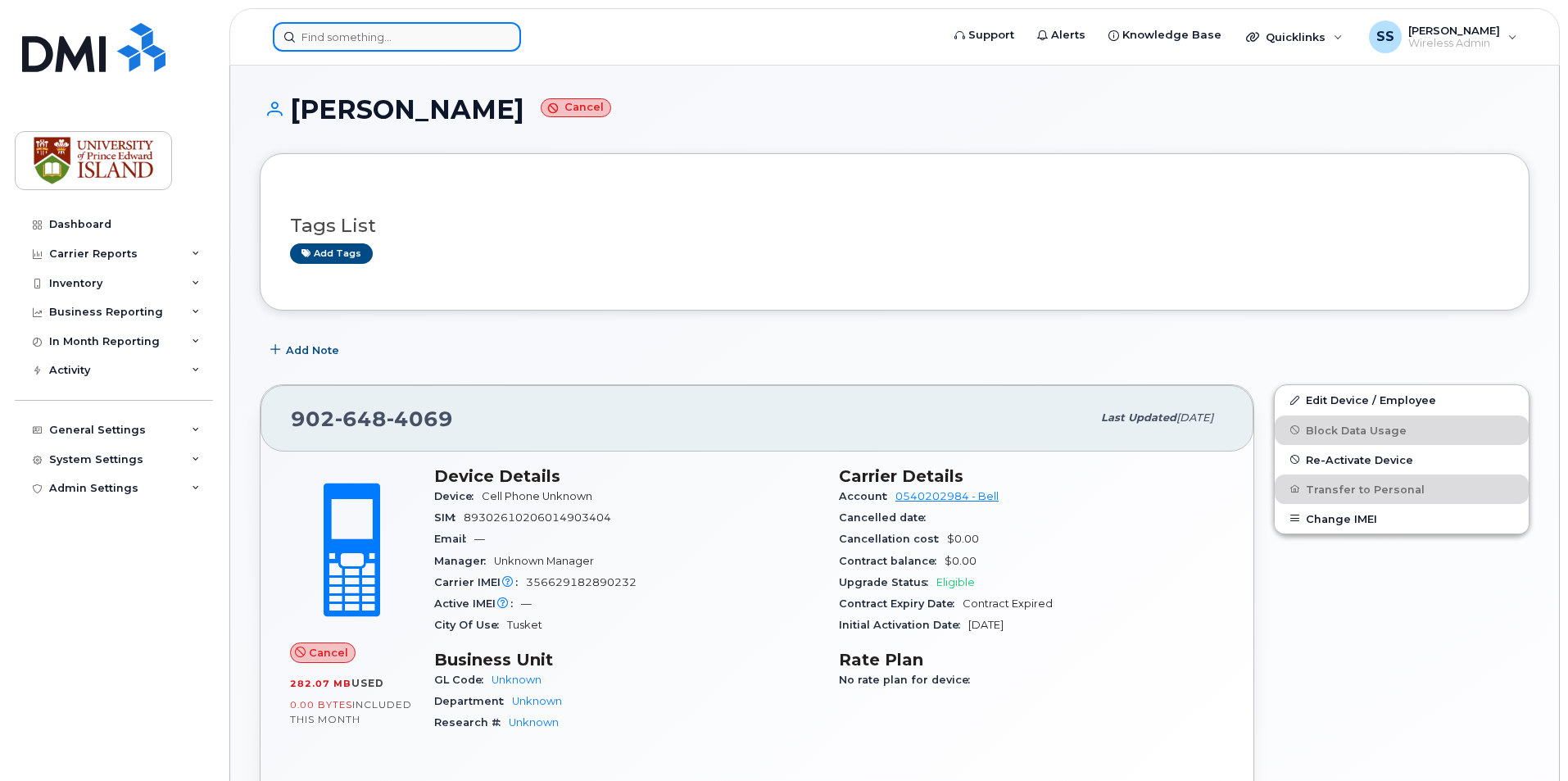
click at [324, 34] on input at bounding box center [397, 36] width 248 height 29
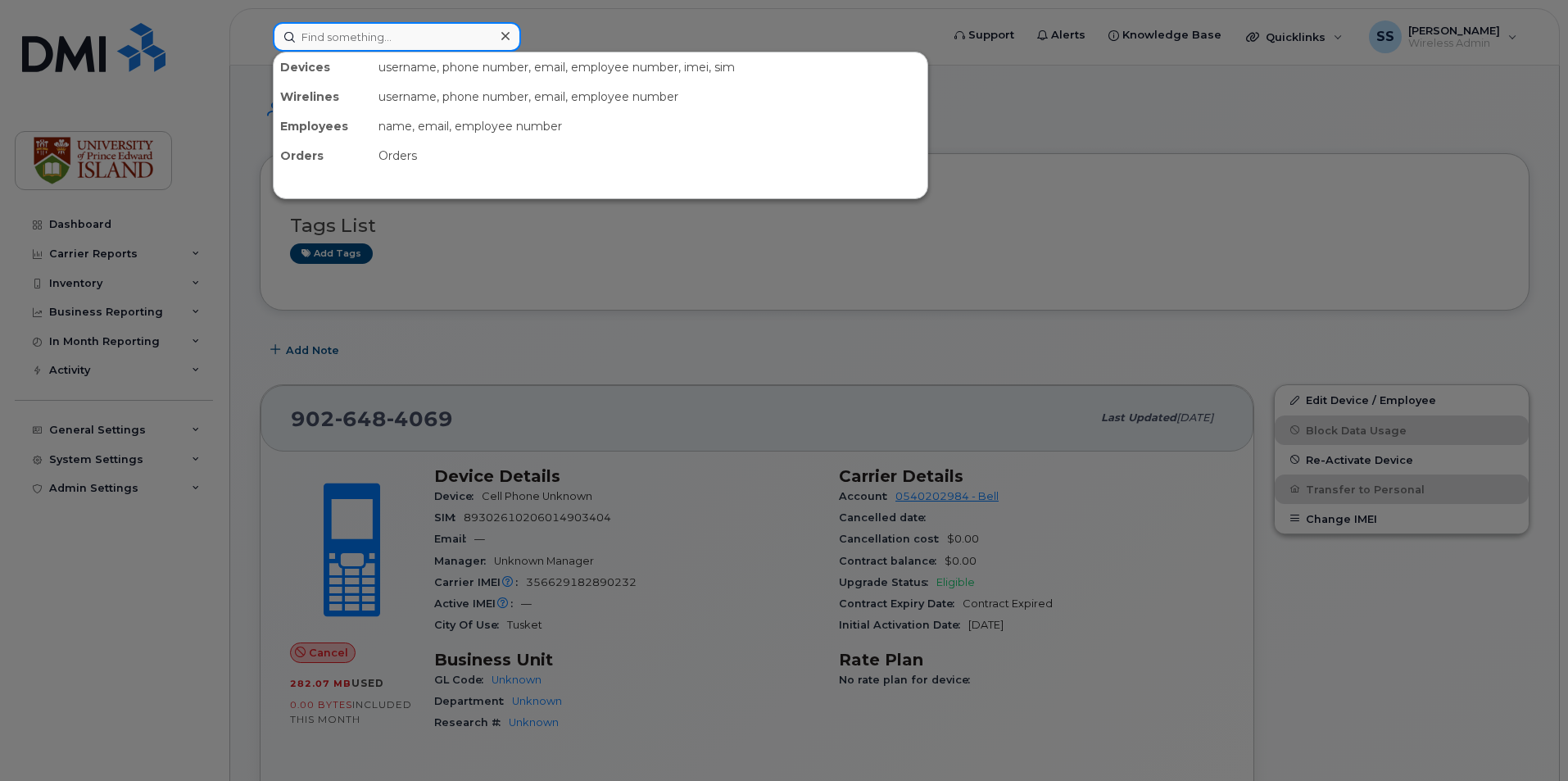
paste input "9023885122"
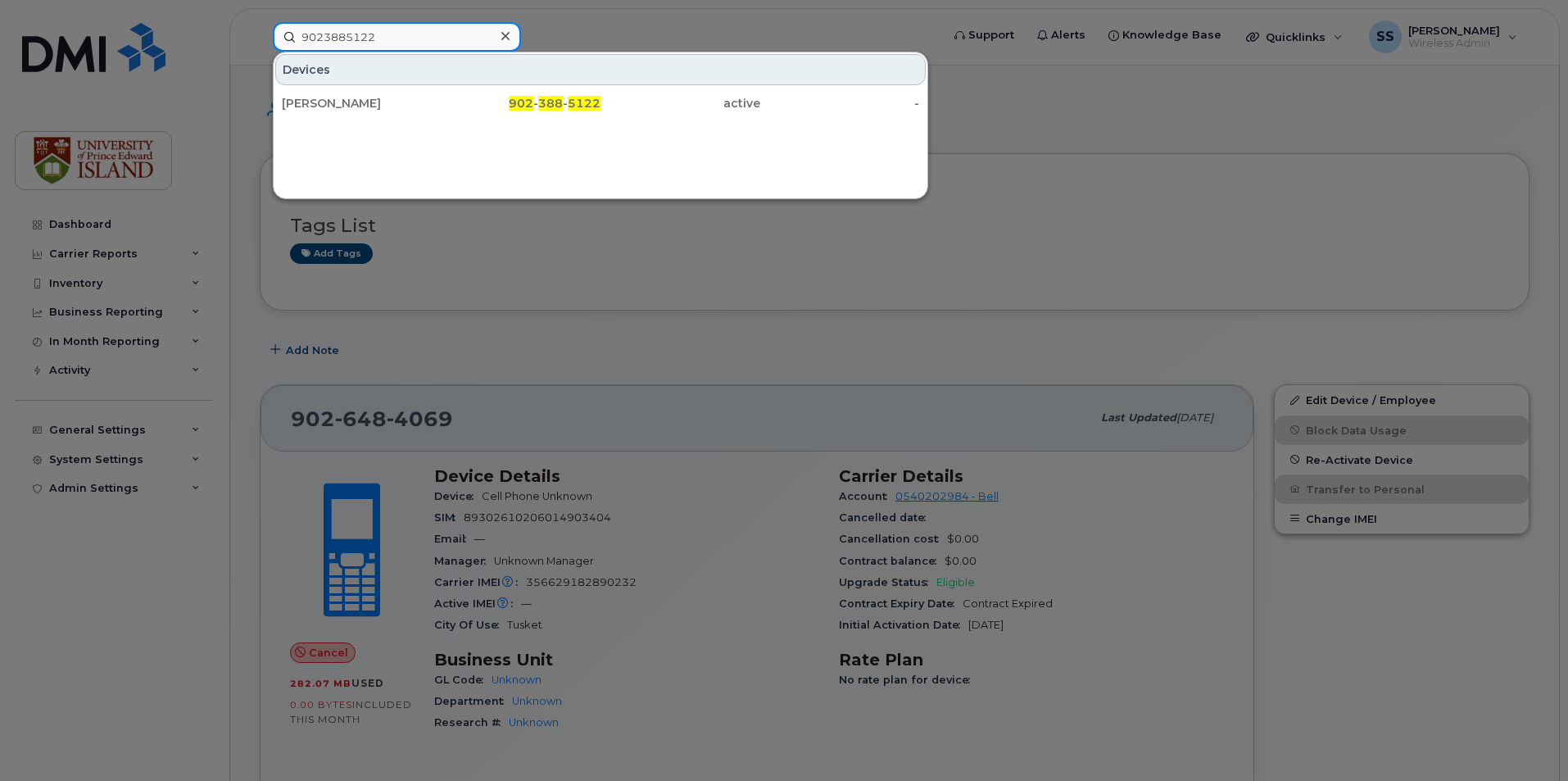
type input "9023885122"
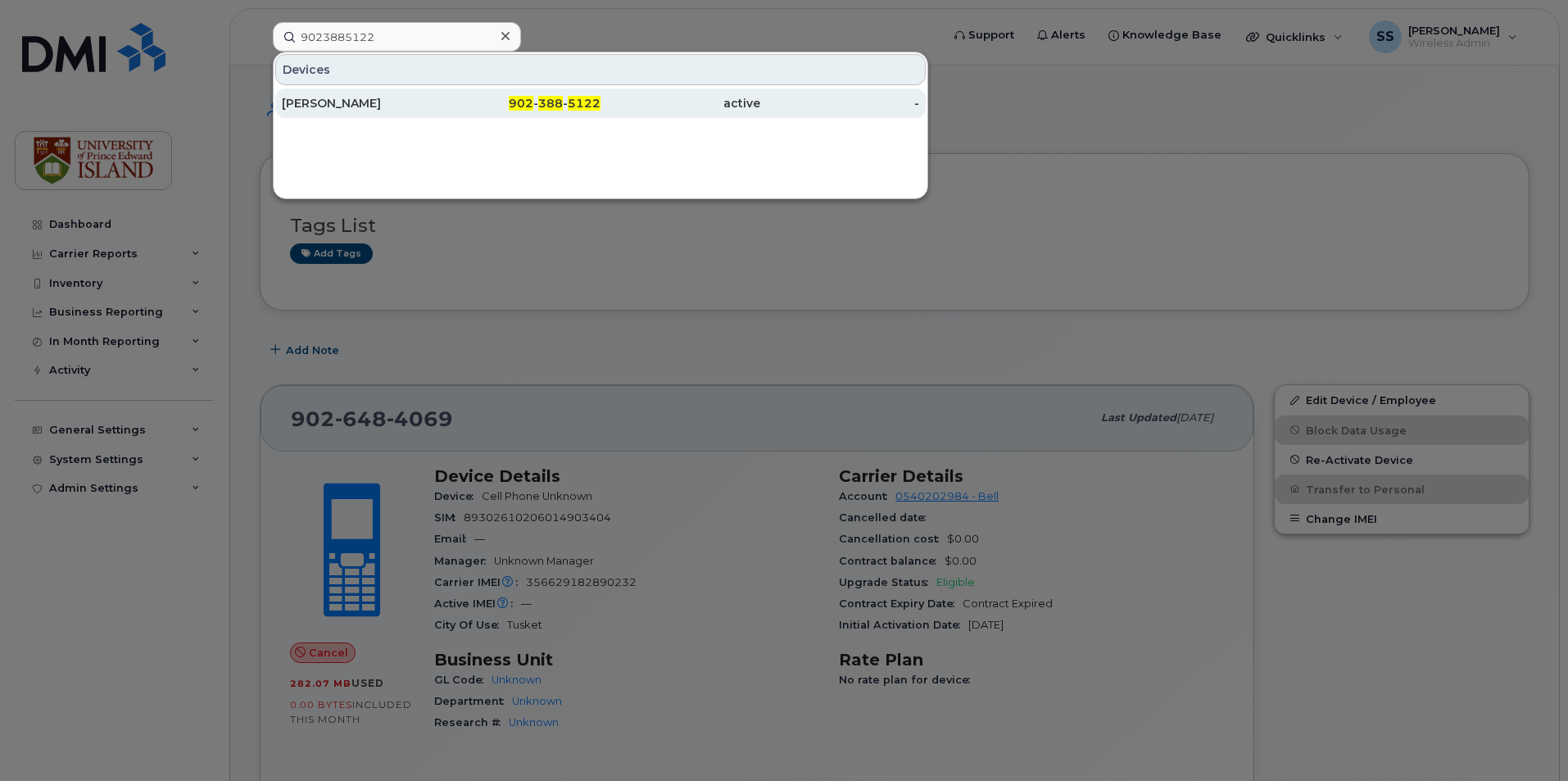
click at [448, 95] on div "902 - 388 - 5122" at bounding box center [521, 103] width 160 height 16
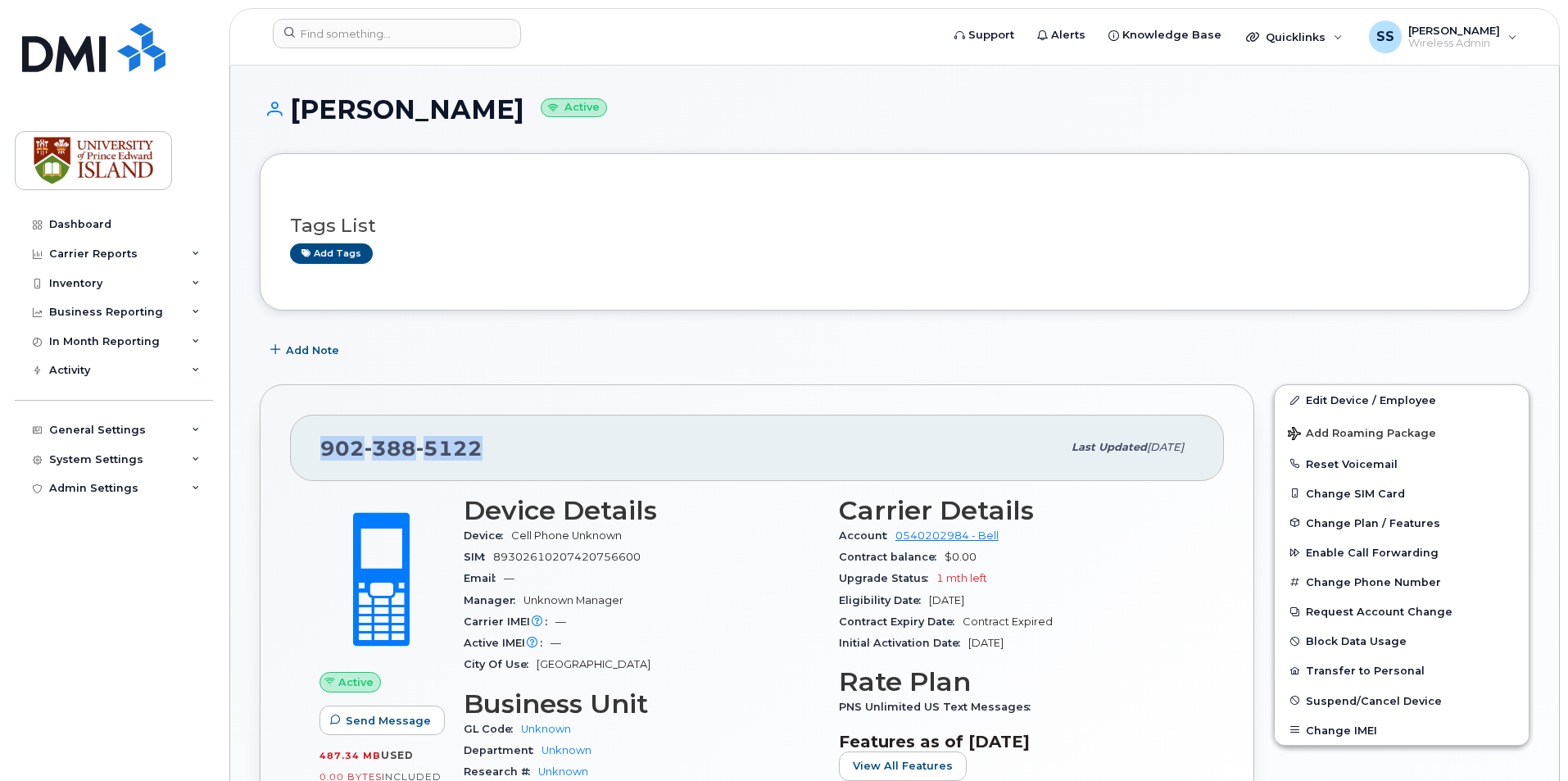
drag, startPoint x: 497, startPoint y: 434, endPoint x: 309, endPoint y: 441, distance: 188.1
click at [309, 441] on div "[PHONE_NUMBER] Last updated [DATE]" at bounding box center [757, 447] width 934 height 65
copy span "[PHONE_NUMBER]"
